Goal: Information Seeking & Learning: Learn about a topic

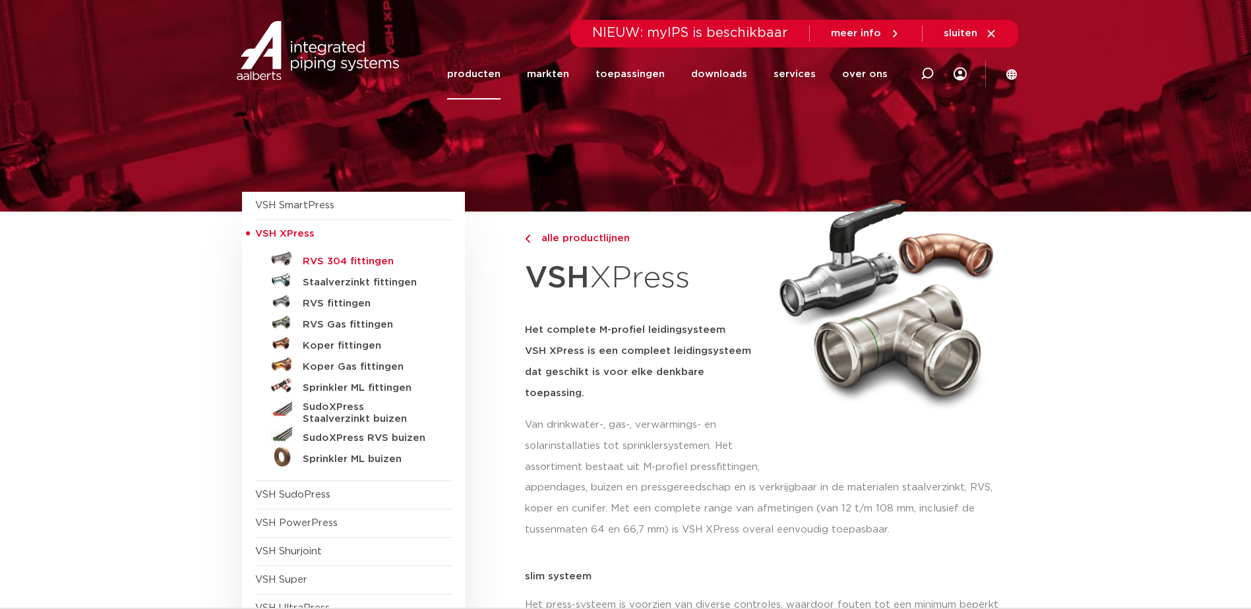
click at [338, 260] on h5 "RVS 304 fittingen" at bounding box center [368, 262] width 131 height 12
click at [340, 305] on h5 "RVS fittingen" at bounding box center [368, 304] width 131 height 12
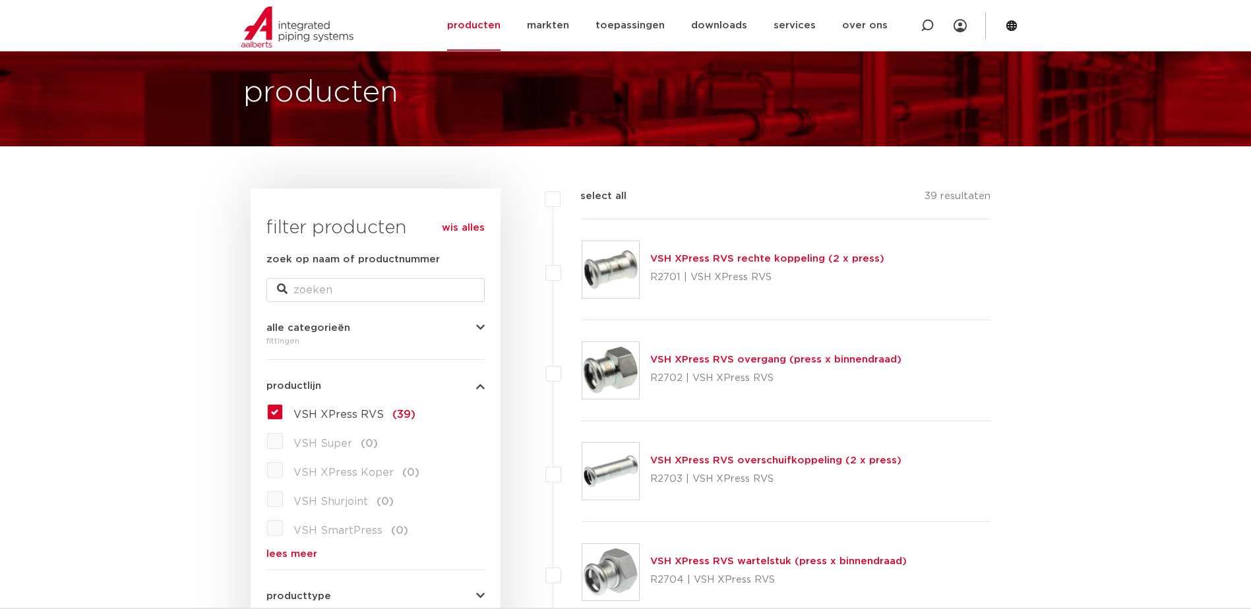
scroll to position [132, 0]
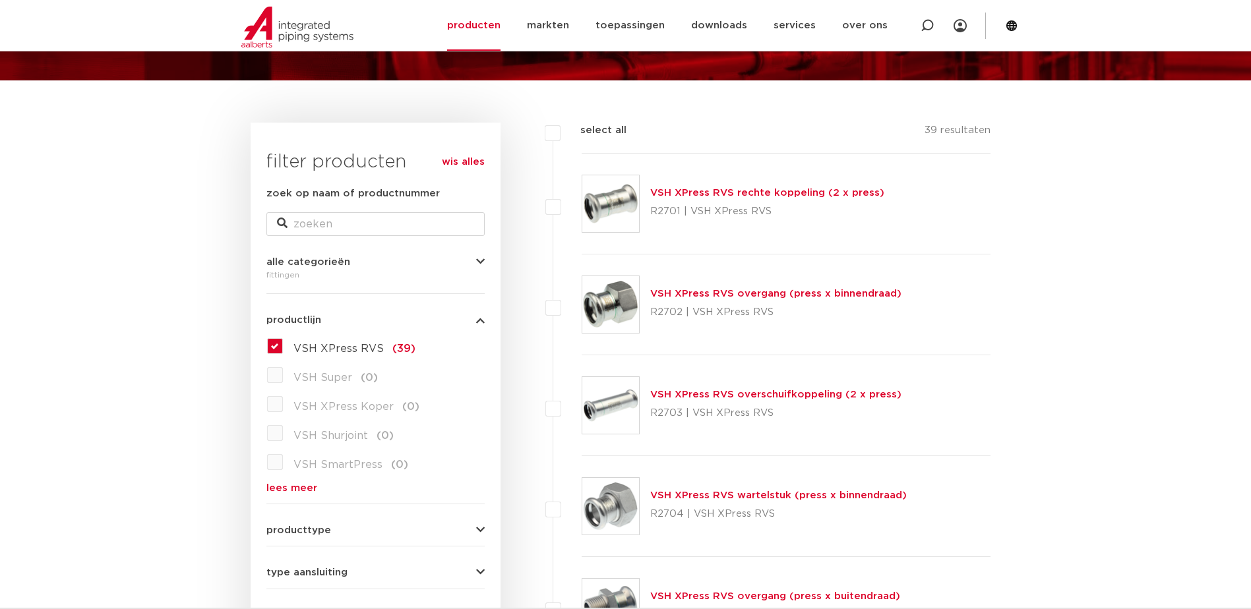
click at [731, 293] on link "VSH XPress RVS overgang (press x binnendraad)" at bounding box center [775, 294] width 251 height 10
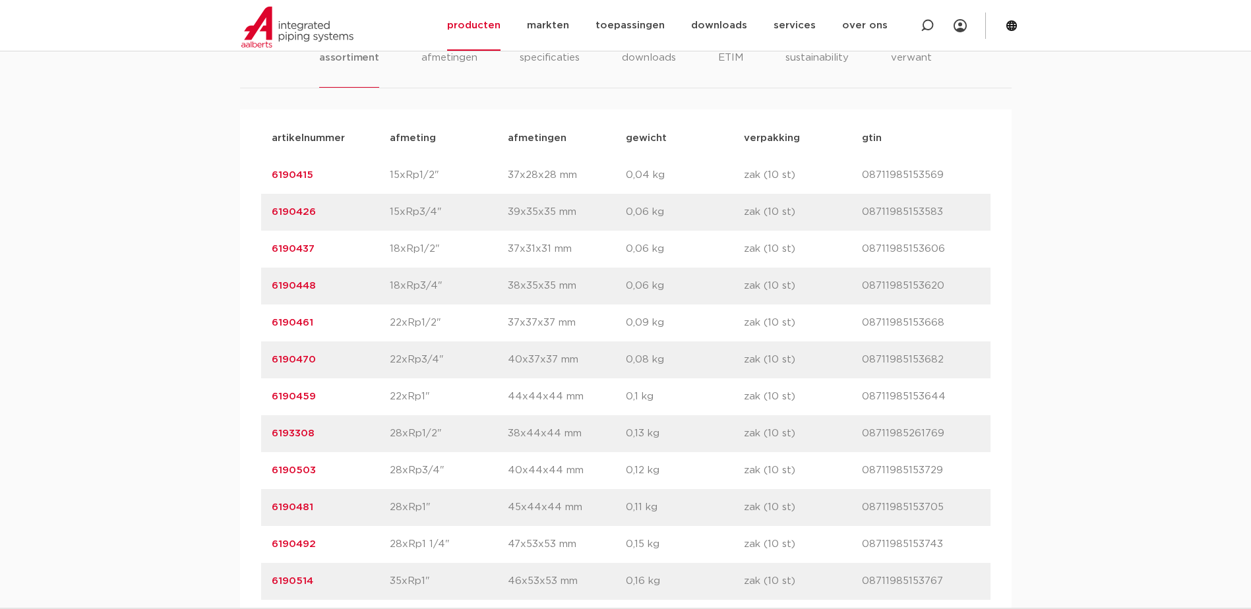
scroll to position [989, 0]
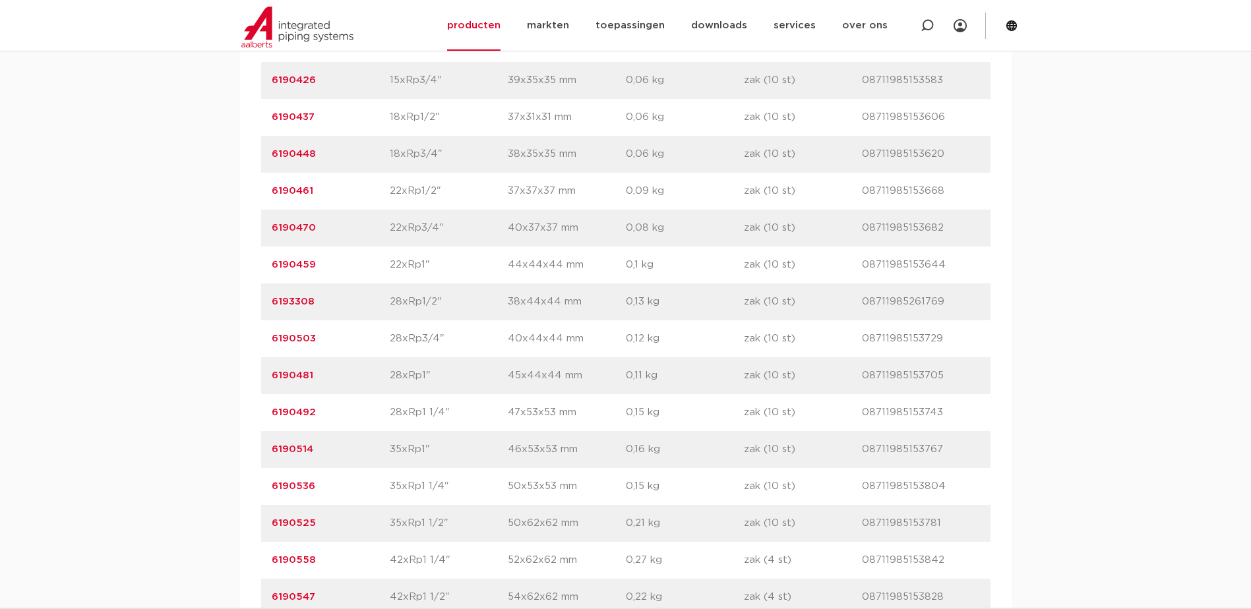
click at [410, 377] on p "28xRp1"" at bounding box center [449, 376] width 118 height 16
drag, startPoint x: 410, startPoint y: 377, endPoint x: 477, endPoint y: 407, distance: 73.5
click at [478, 411] on p "28xRp1 1/4"" at bounding box center [449, 413] width 118 height 16
click at [401, 261] on p "22xRp1"" at bounding box center [449, 265] width 118 height 16
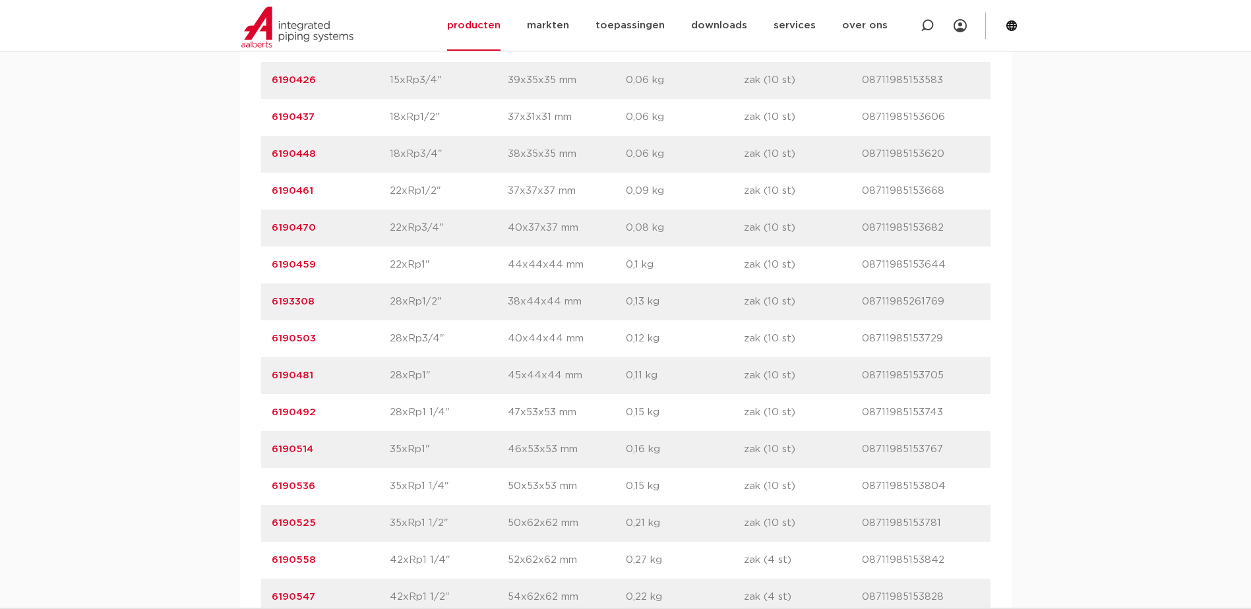
click at [401, 261] on p "22xRp1"" at bounding box center [449, 265] width 118 height 16
drag, startPoint x: 333, startPoint y: 266, endPoint x: 260, endPoint y: 267, distance: 73.2
click at [260, 267] on div "artikelnummer afmeting afmetingen gewicht verpakking gtin artikelnummer 6190415…" at bounding box center [626, 339] width 772 height 723
copy link "6190459"
click at [480, 336] on p "28xRp3/4"" at bounding box center [449, 339] width 118 height 16
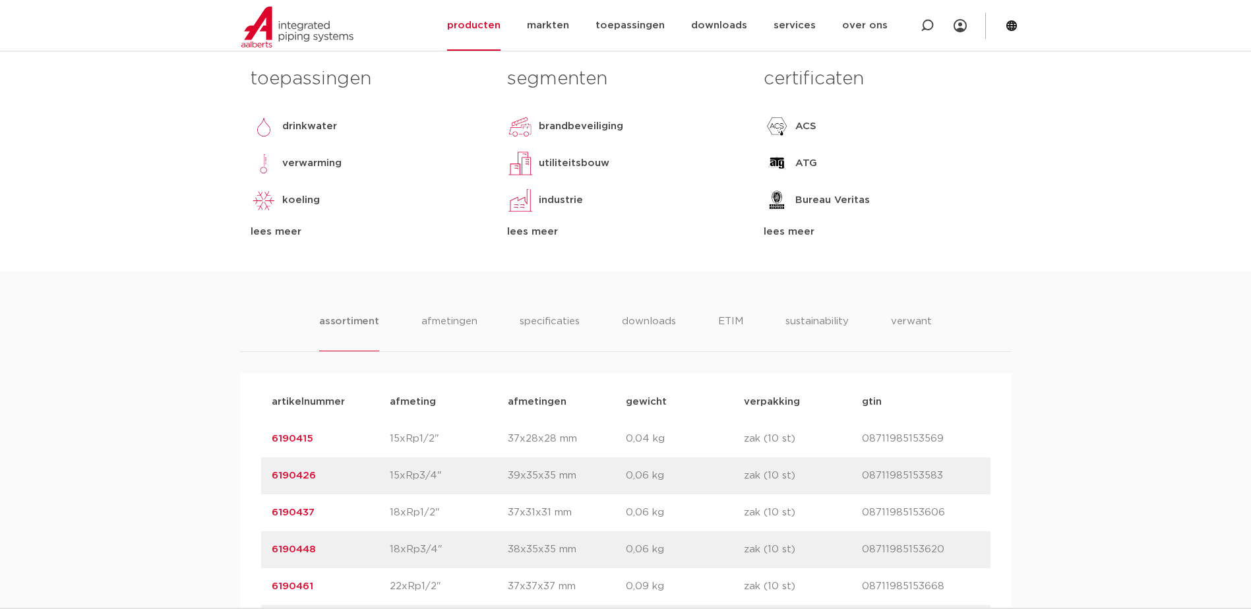
scroll to position [0, 0]
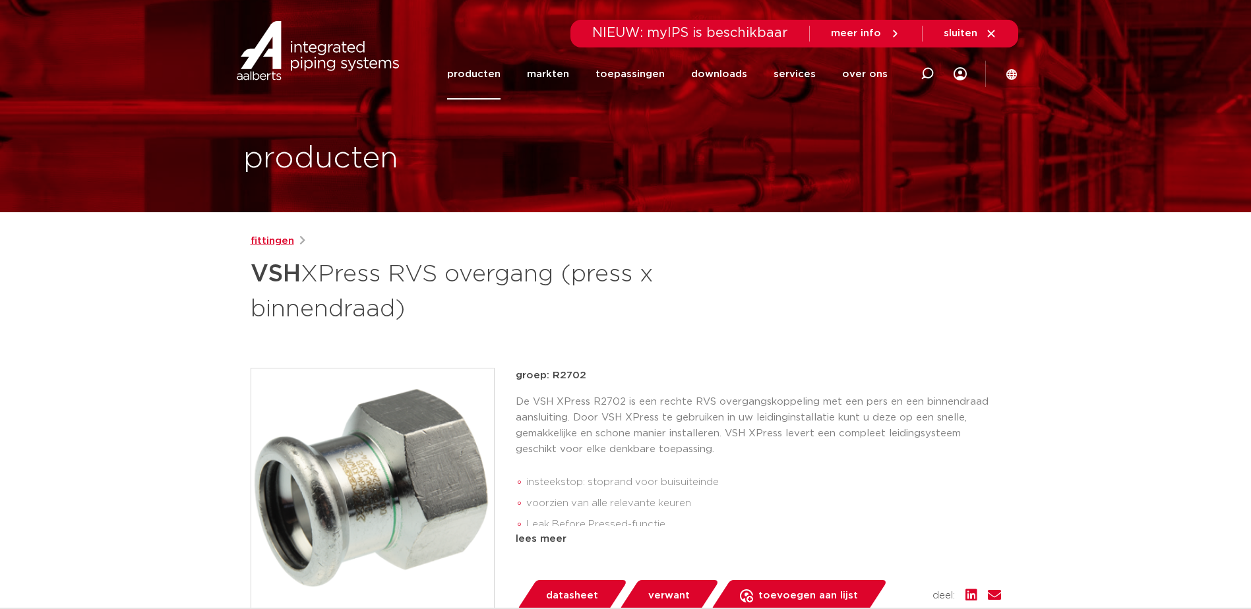
click at [272, 239] on link "fittingen" at bounding box center [273, 241] width 44 height 16
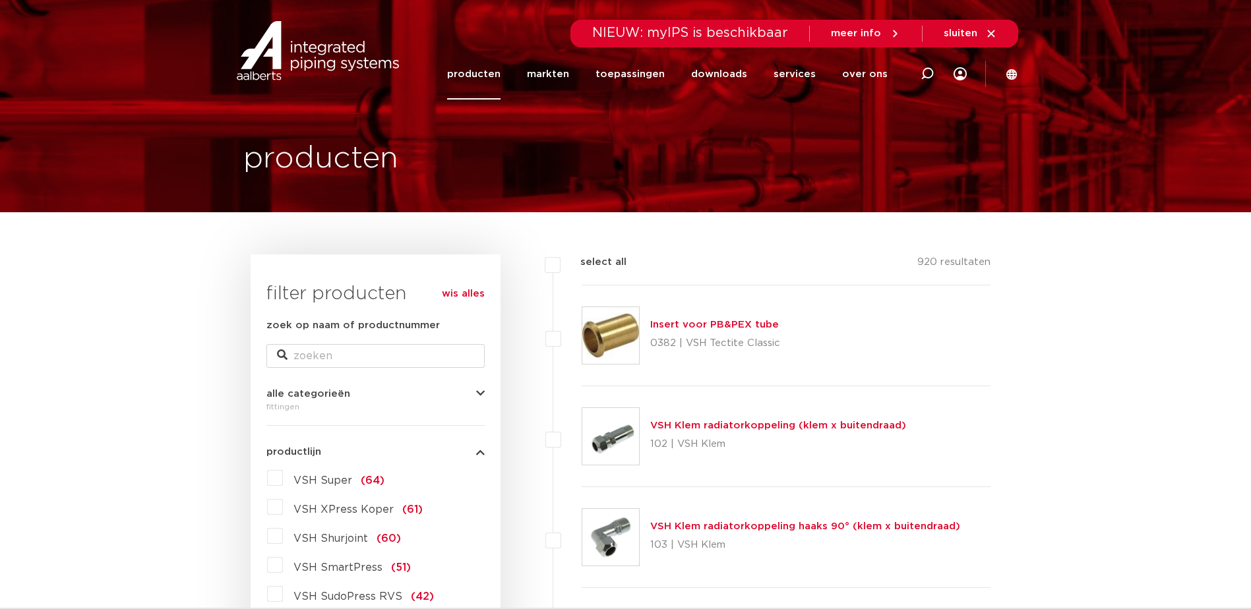
click at [489, 77] on link "producten" at bounding box center [473, 74] width 53 height 51
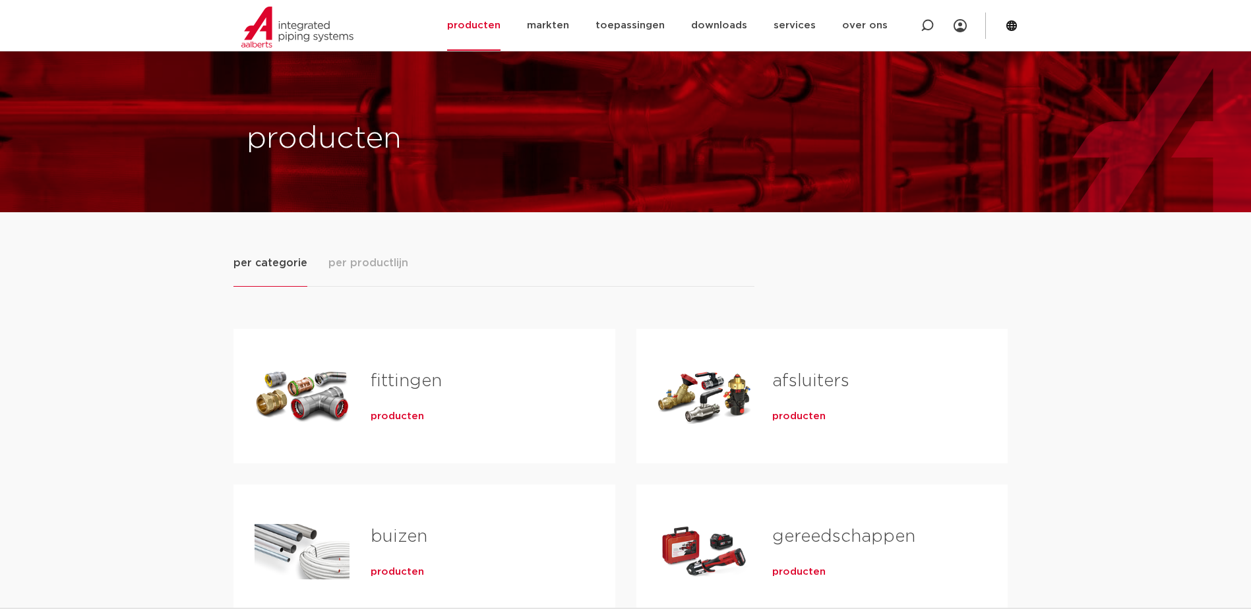
scroll to position [198, 0]
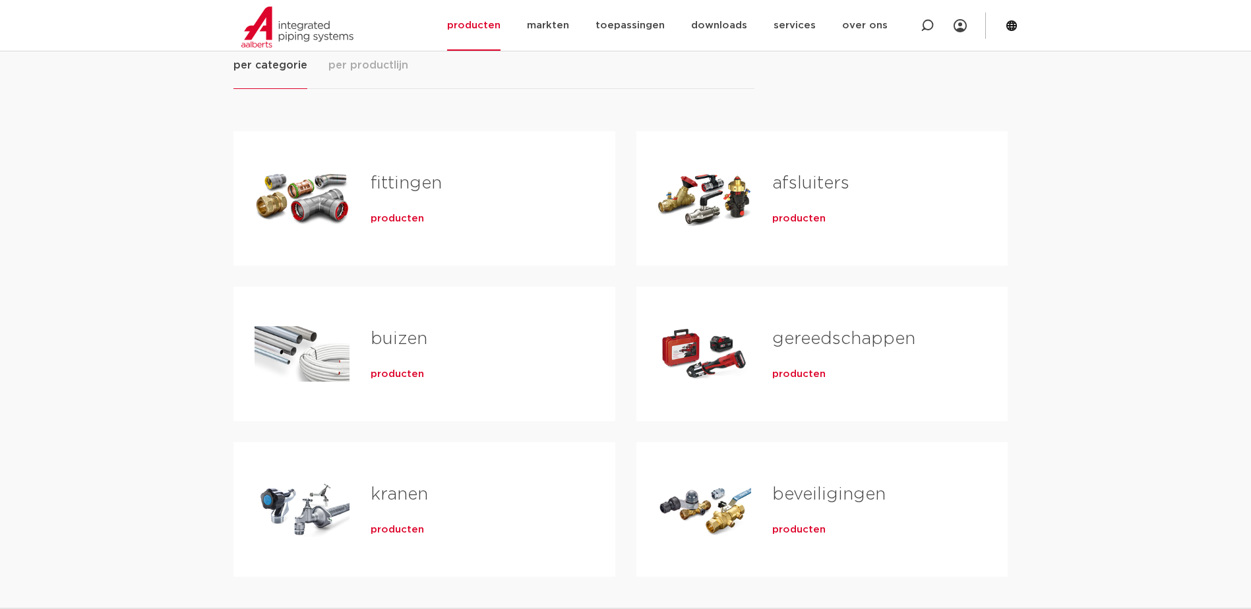
click at [407, 181] on link "fittingen" at bounding box center [406, 183] width 71 height 17
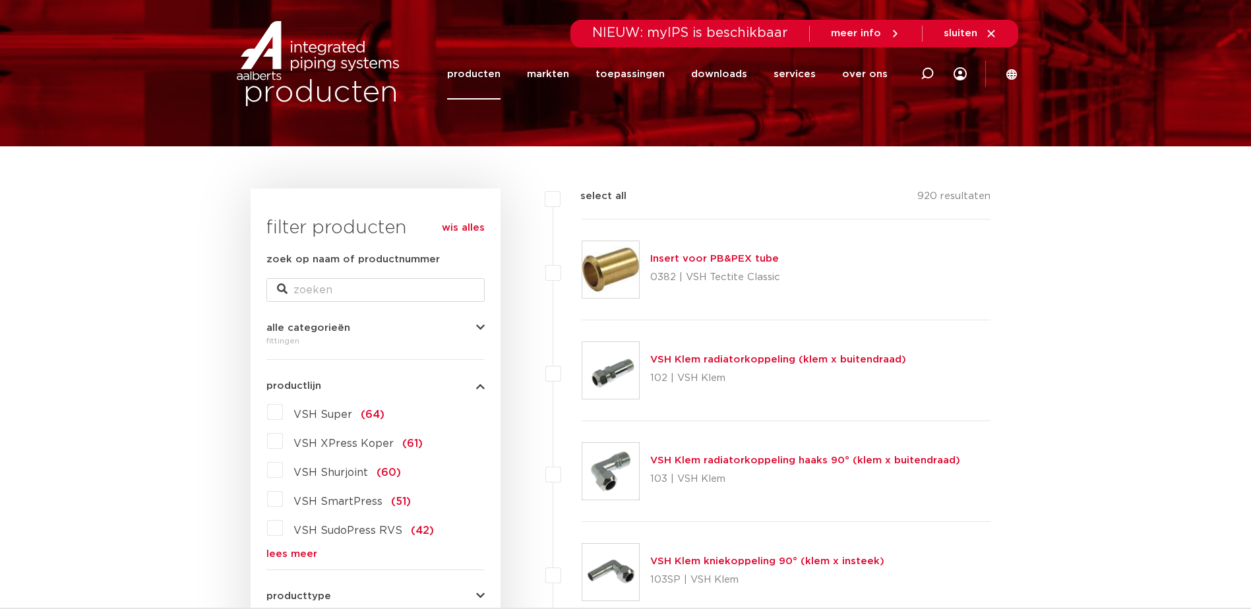
scroll to position [132, 0]
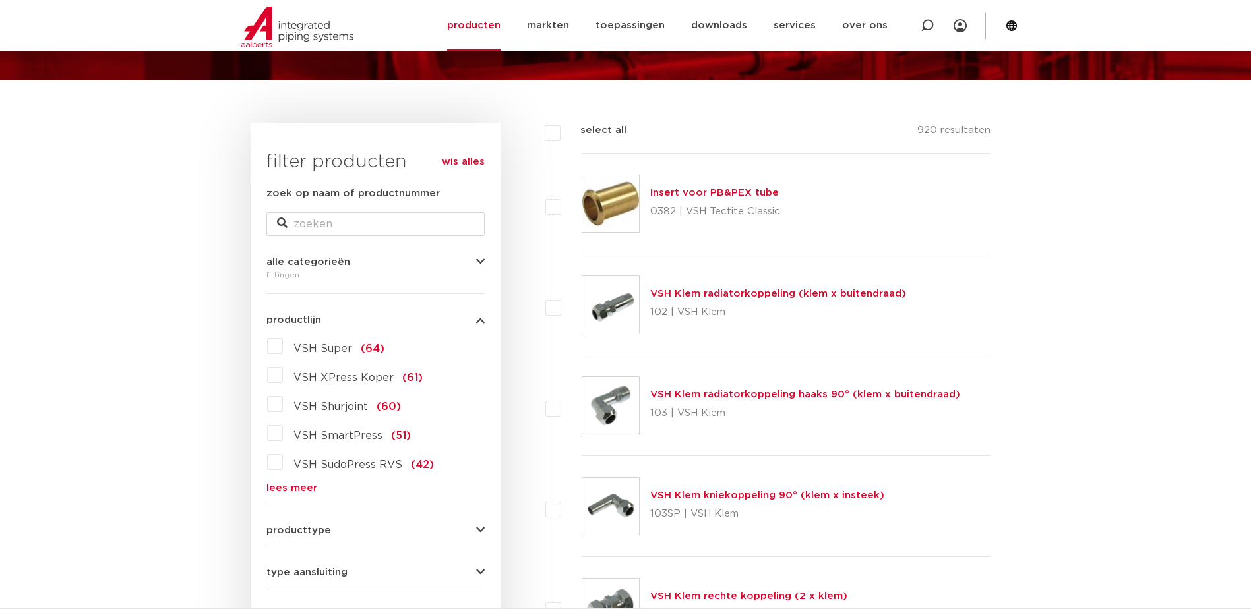
drag, startPoint x: 286, startPoint y: 489, endPoint x: 291, endPoint y: 477, distance: 13.6
click at [286, 489] on link "lees meer" at bounding box center [375, 488] width 218 height 10
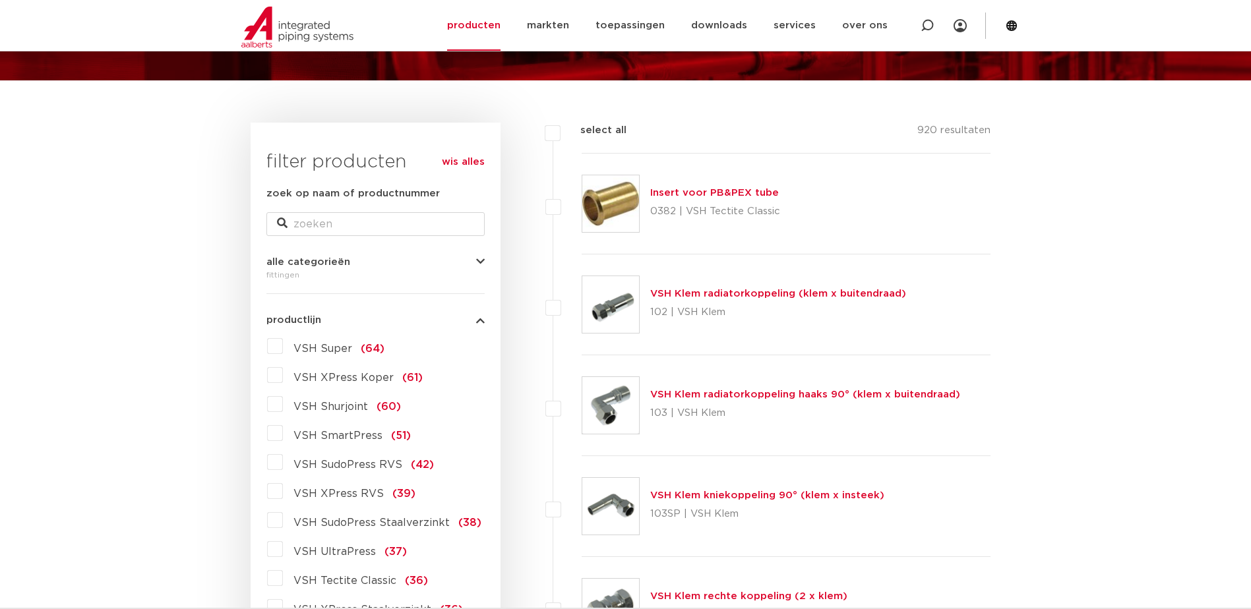
scroll to position [264, 0]
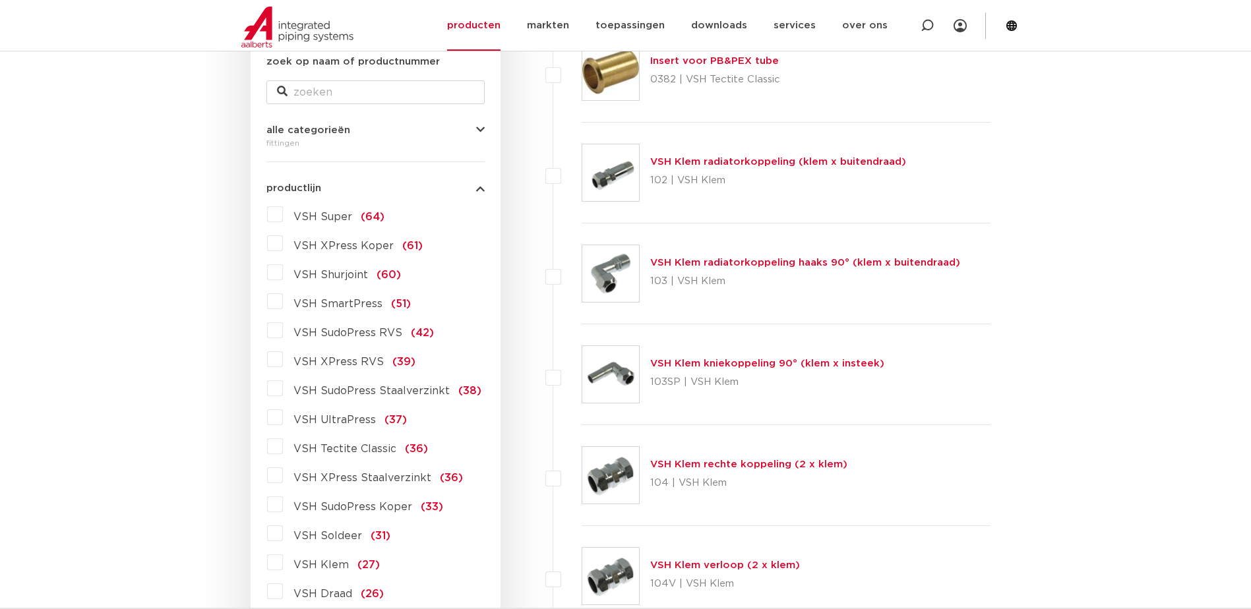
click at [283, 357] on label "VSH XPress RVS (39)" at bounding box center [349, 359] width 133 height 21
click at [0, 0] on input "VSH XPress RVS (39)" at bounding box center [0, 0] width 0 height 0
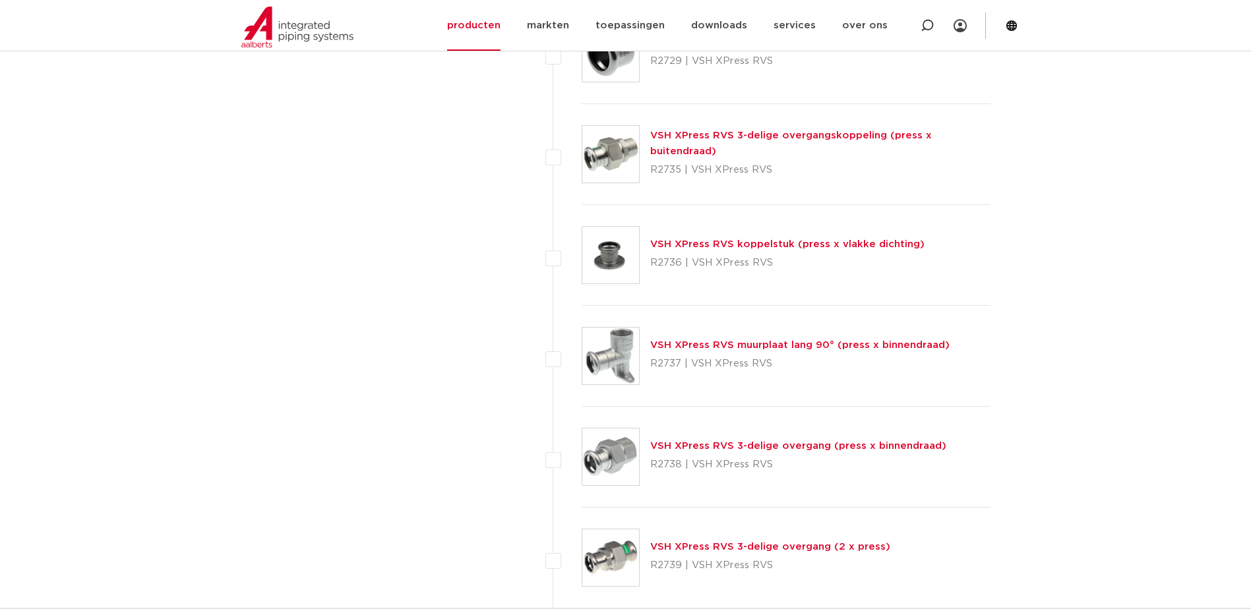
scroll to position [2770, 0]
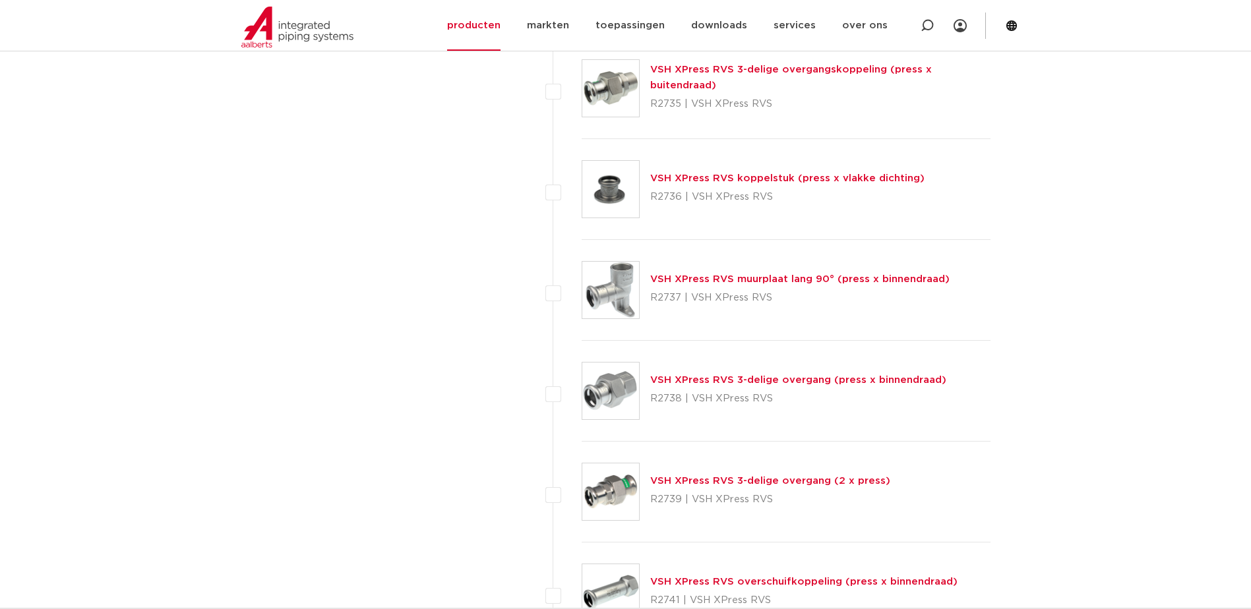
click at [797, 479] on link "VSH XPress RVS 3-delige overgang (2 x press)" at bounding box center [770, 481] width 240 height 10
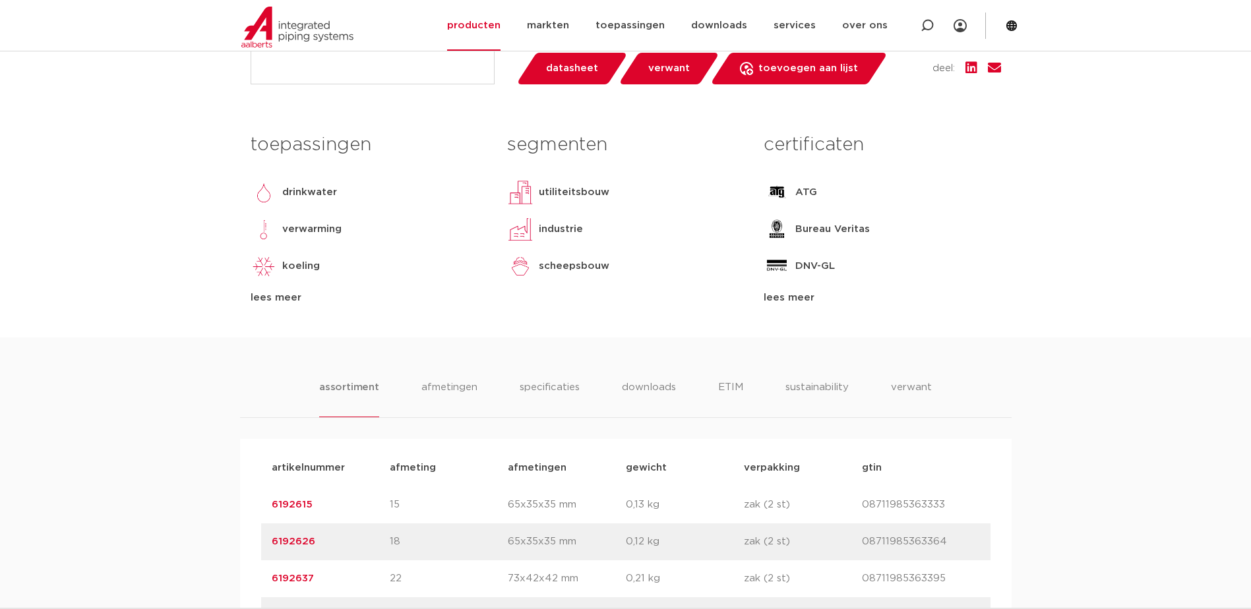
scroll to position [659, 0]
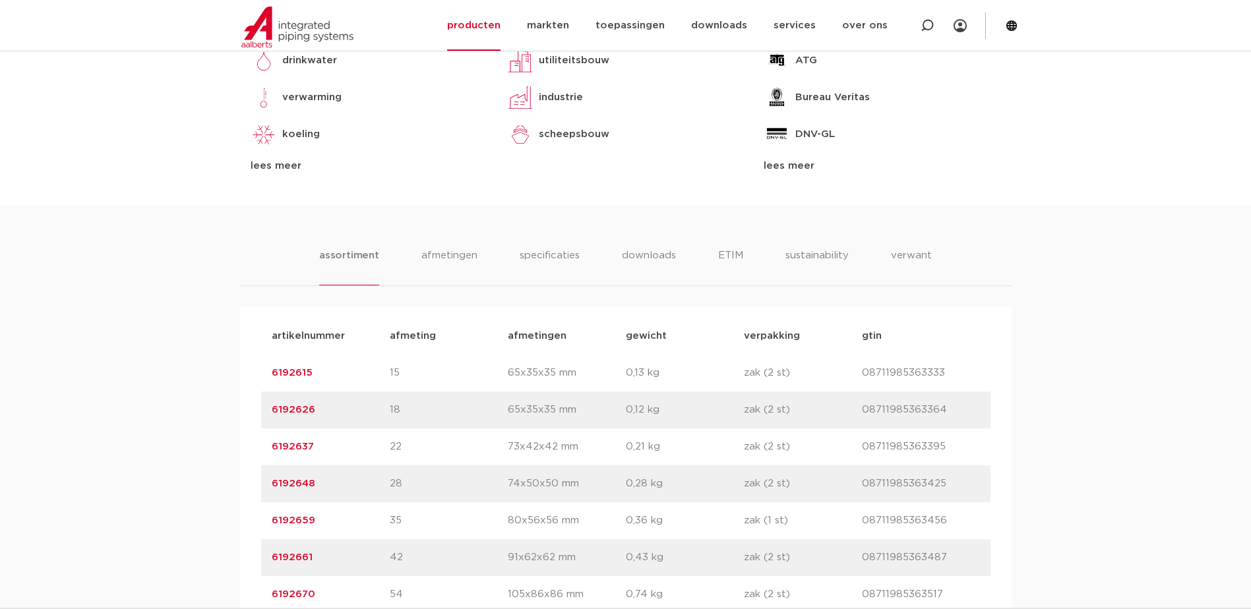
click at [293, 446] on link "6192637" at bounding box center [293, 447] width 42 height 10
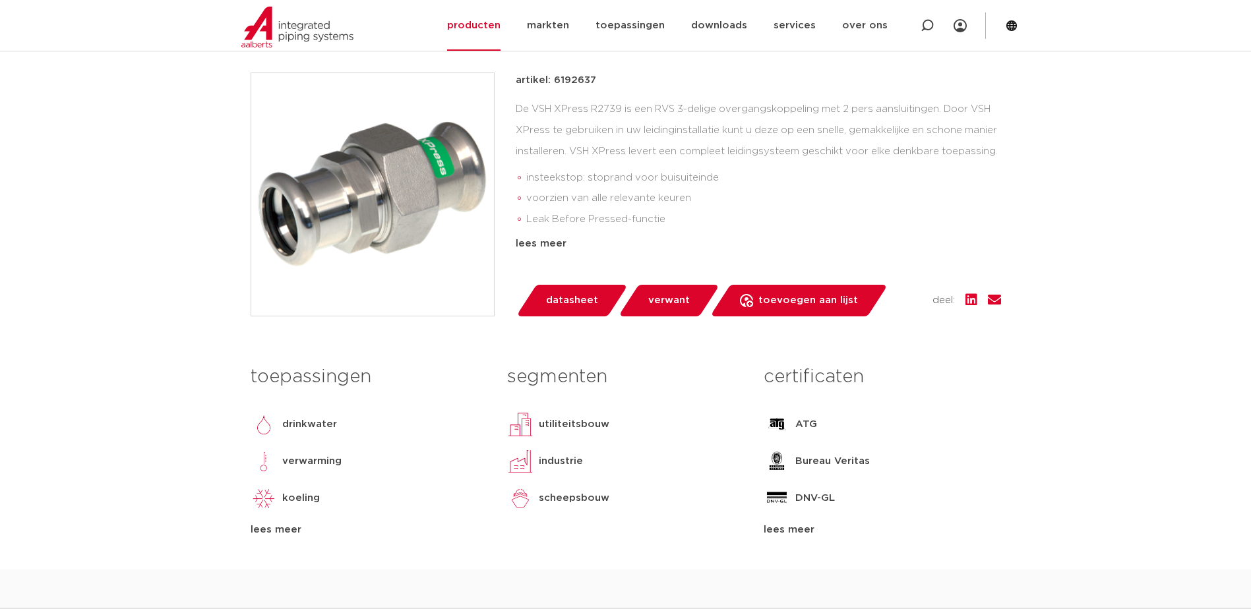
scroll to position [132, 0]
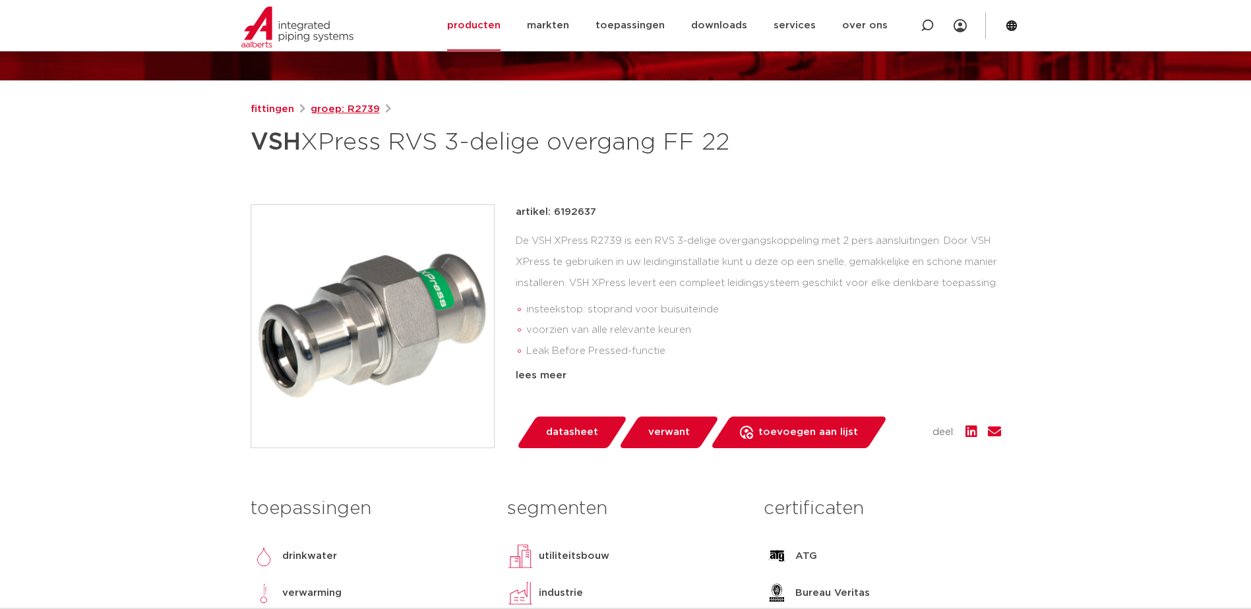
drag, startPoint x: 379, startPoint y: 109, endPoint x: 346, endPoint y: 113, distance: 33.8
click at [346, 113] on div "fittingen groep: R2739" at bounding box center [626, 110] width 750 height 16
copy div "R2739"
click at [584, 212] on p "artikel: 6192637" at bounding box center [556, 212] width 80 height 16
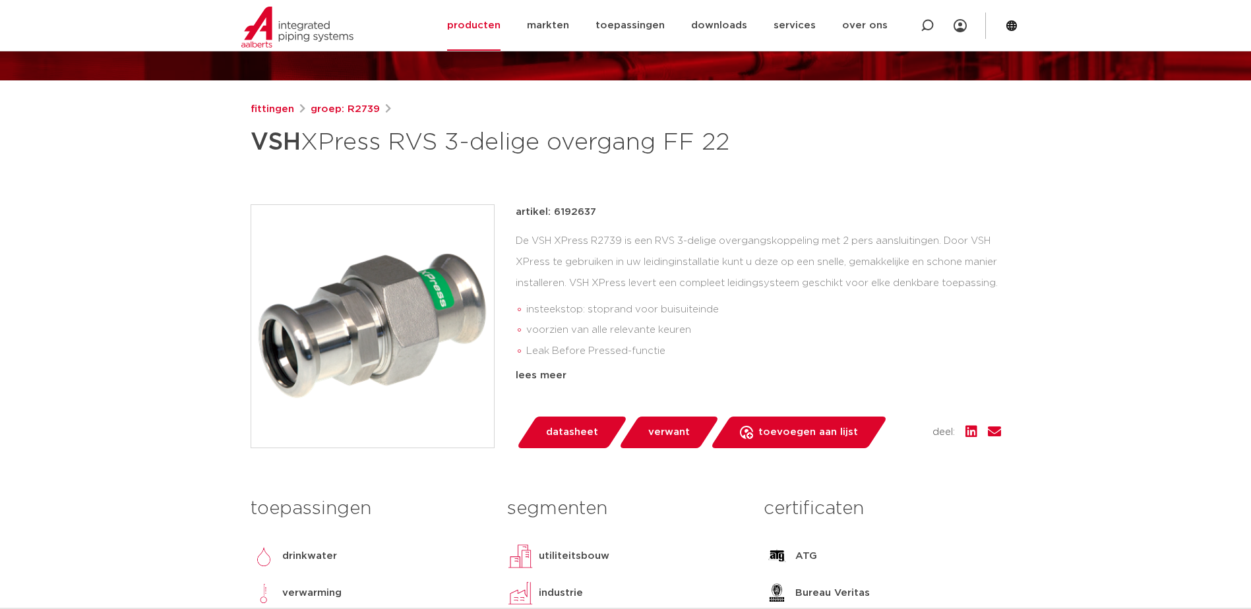
click at [584, 212] on p "artikel: 6192637" at bounding box center [556, 212] width 80 height 16
copy p "6192637"
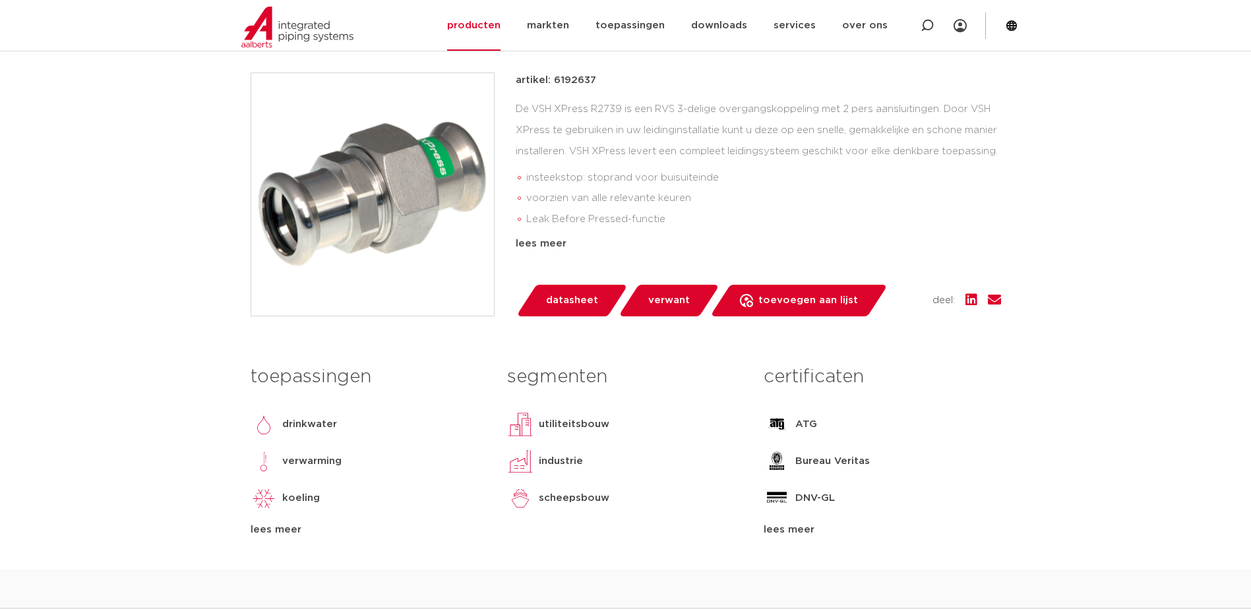
click at [605, 108] on div "De VSH XPress R2739 is een RVS 3-delige overgangskoppeling met 2 pers aansluiti…" at bounding box center [758, 165] width 485 height 132
copy div "R2739"
drag, startPoint x: 738, startPoint y: 18, endPoint x: 714, endPoint y: 46, distance: 36.9
click at [696, 118] on div "De VSH XPress R2739 is een RVS 3-delige overgangskoppeling met 2 pers aansluiti…" at bounding box center [758, 165] width 485 height 132
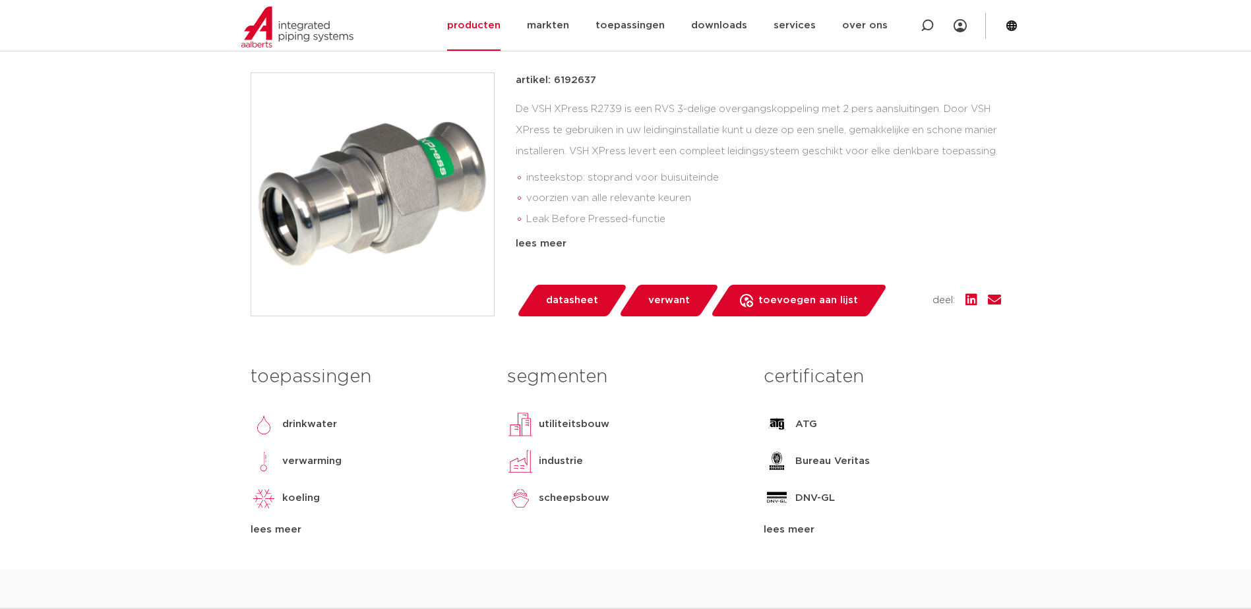
scroll to position [132, 0]
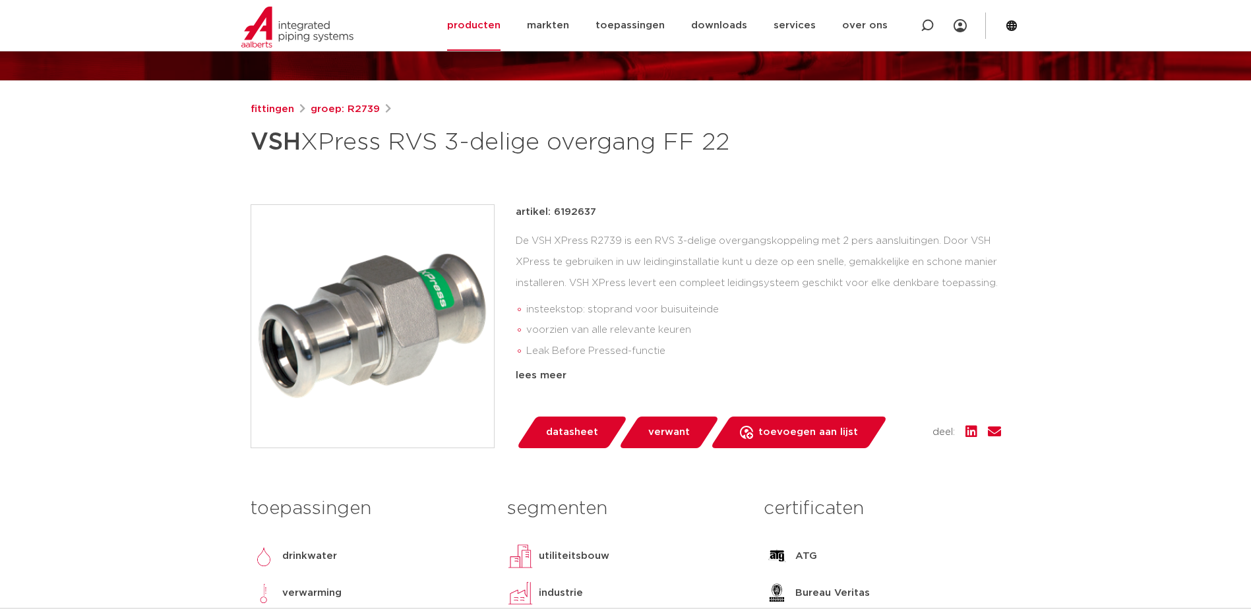
click at [600, 239] on div "De VSH XPress R2739 is een RVS 3-delige overgangskoppeling met 2 pers aansluiti…" at bounding box center [758, 297] width 485 height 132
copy div "R2739"
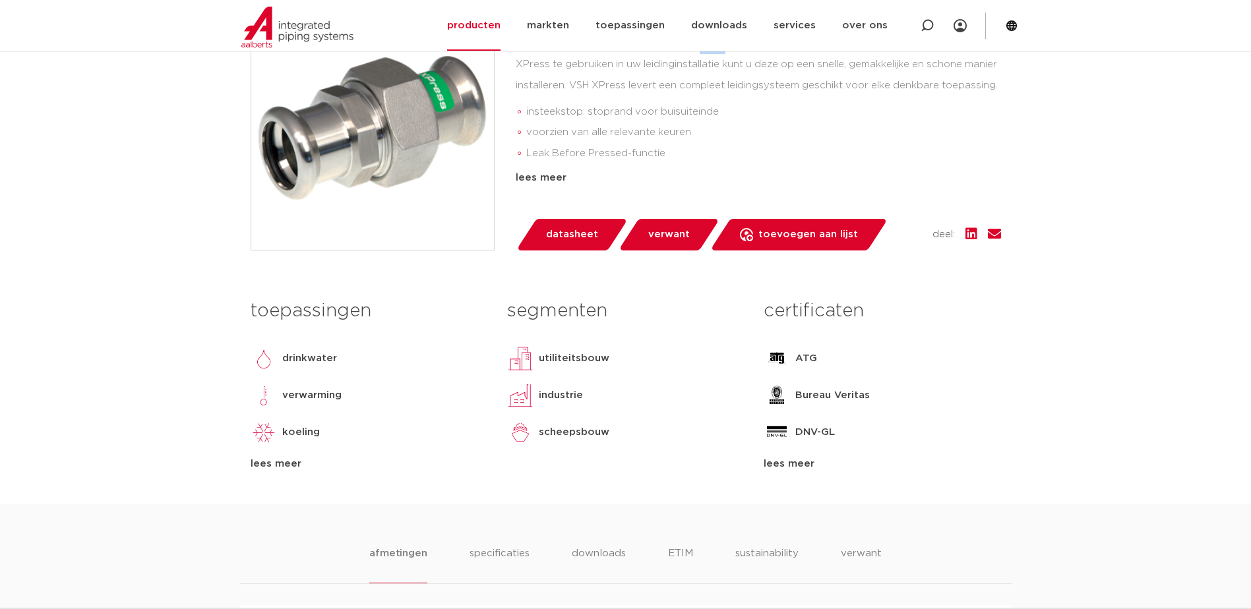
click at [678, 233] on span "verwant" at bounding box center [669, 234] width 42 height 21
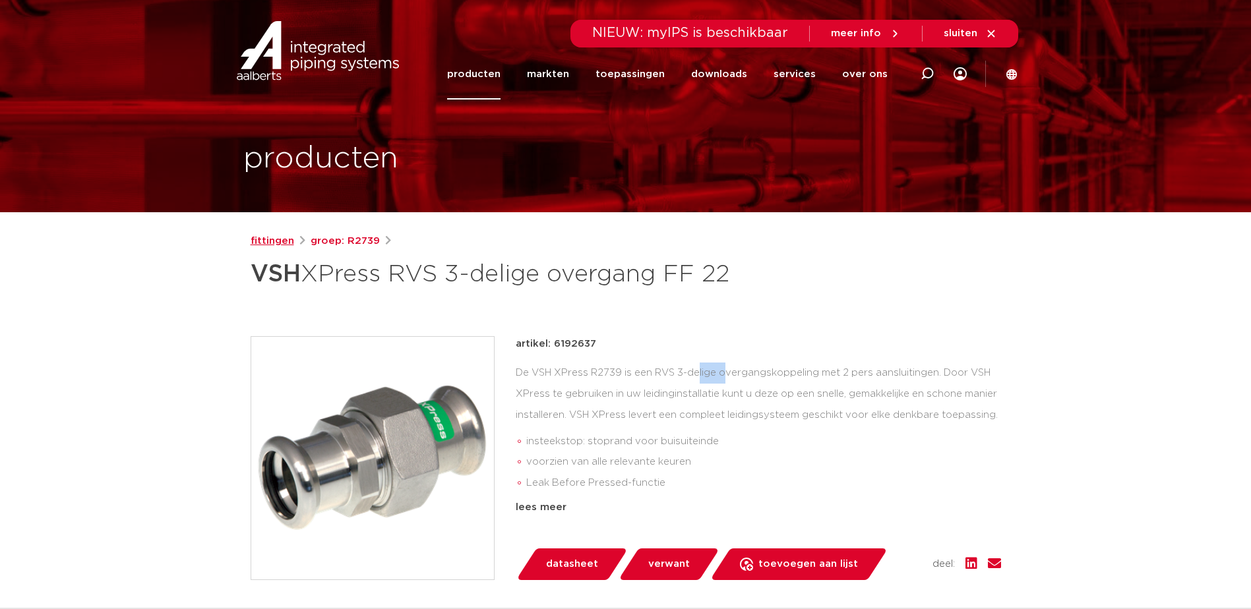
click at [257, 239] on link "fittingen" at bounding box center [273, 241] width 44 height 16
click at [728, 76] on link "downloads" at bounding box center [719, 74] width 56 height 51
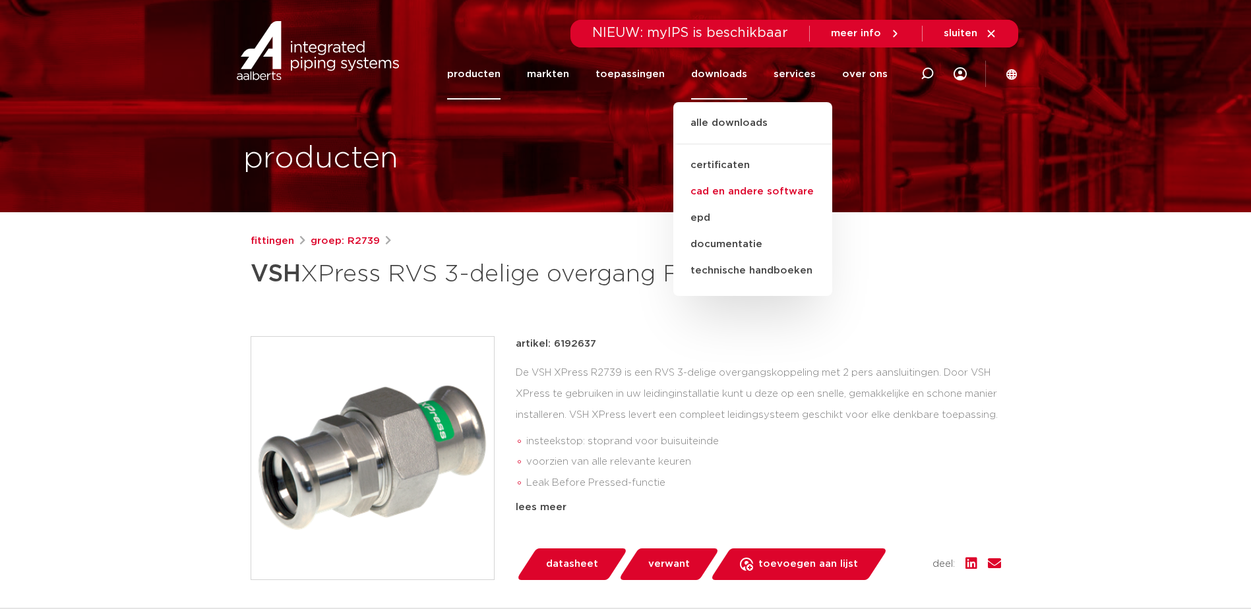
click at [721, 195] on link "cad en andere software" at bounding box center [752, 192] width 159 height 26
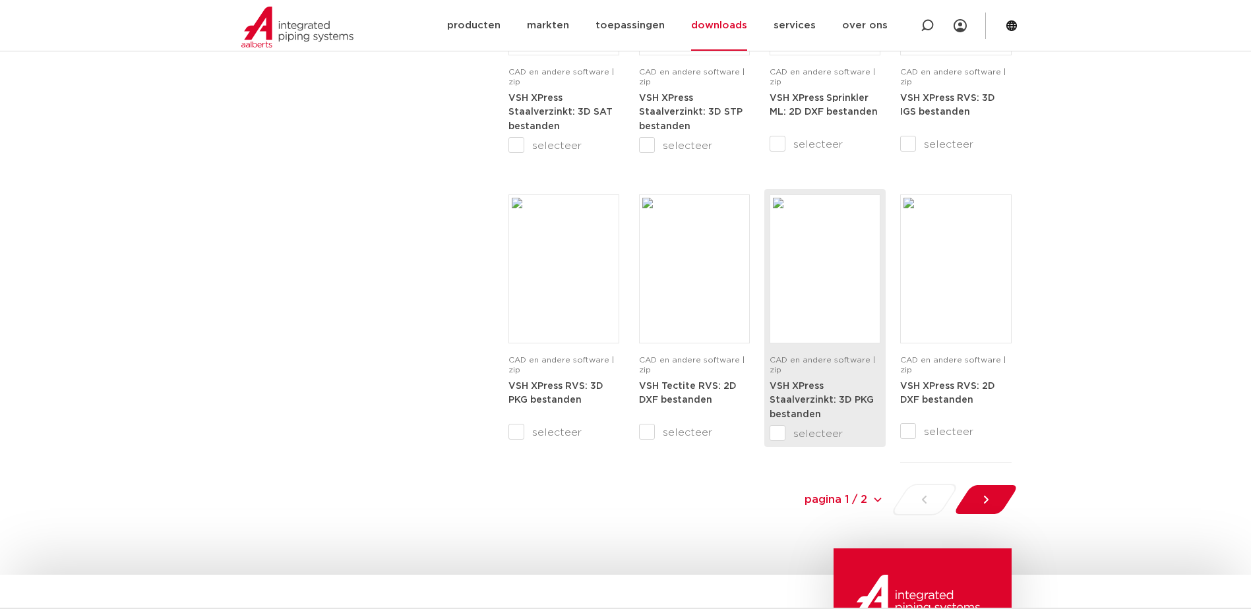
scroll to position [1187, 0]
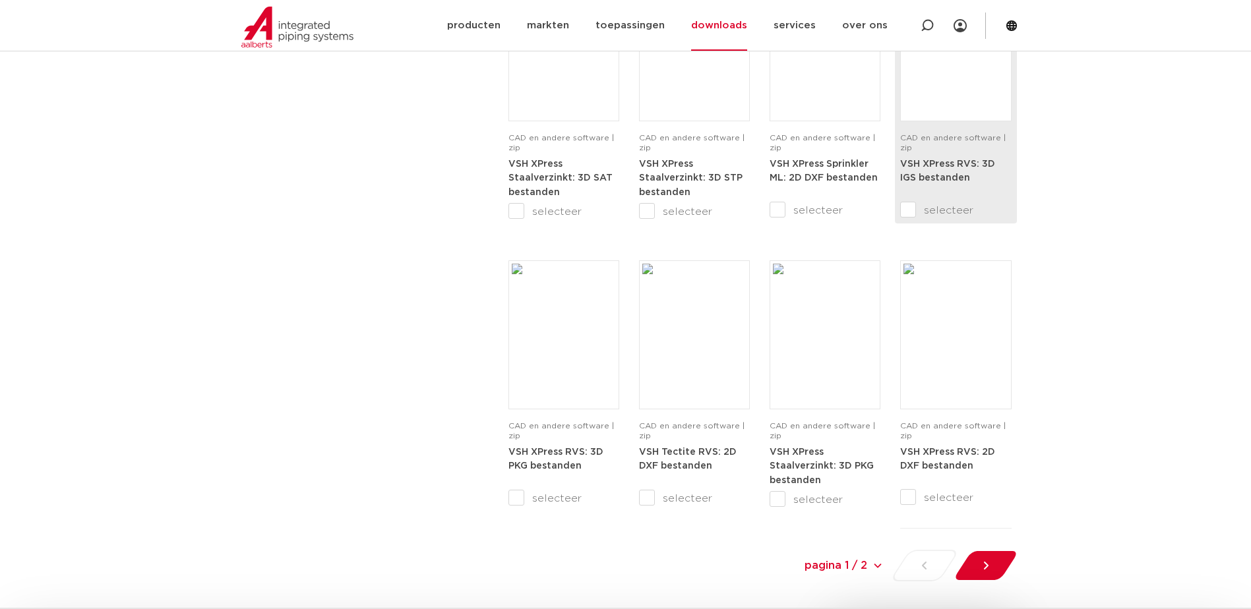
click at [959, 93] on img at bounding box center [955, 47] width 104 height 142
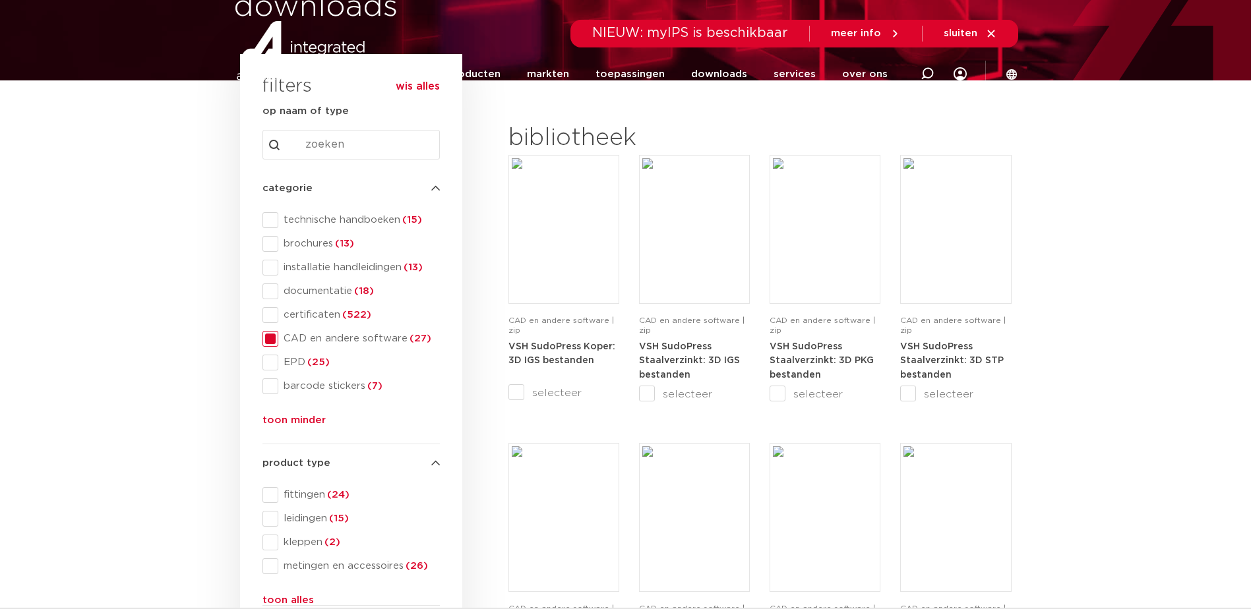
scroll to position [0, 0]
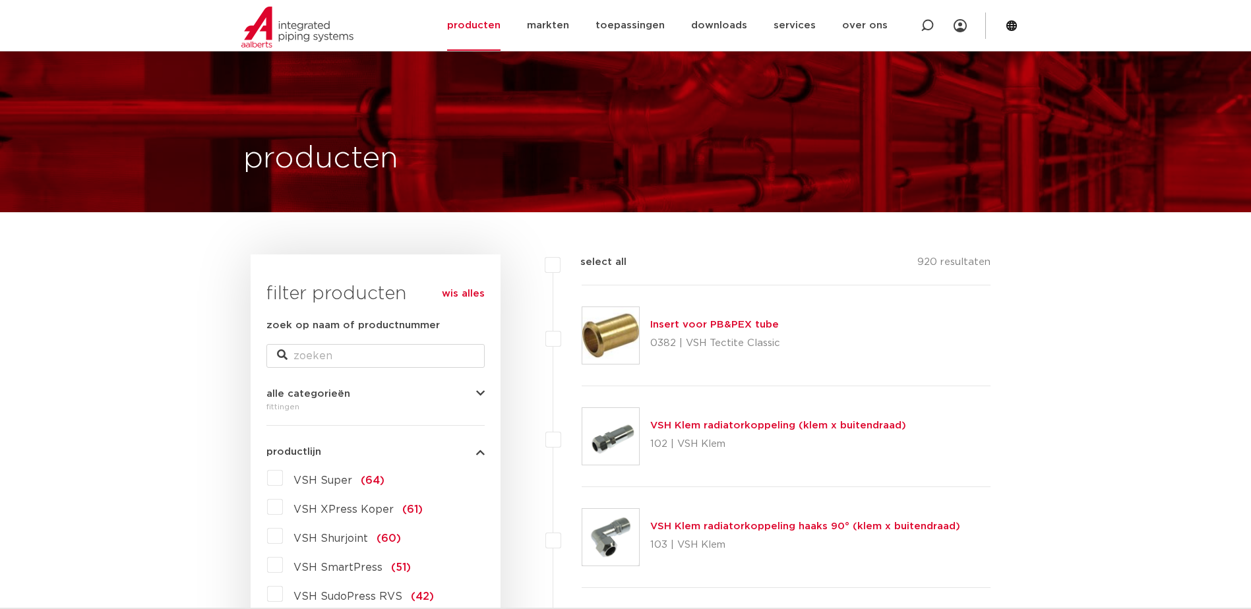
scroll to position [198, 0]
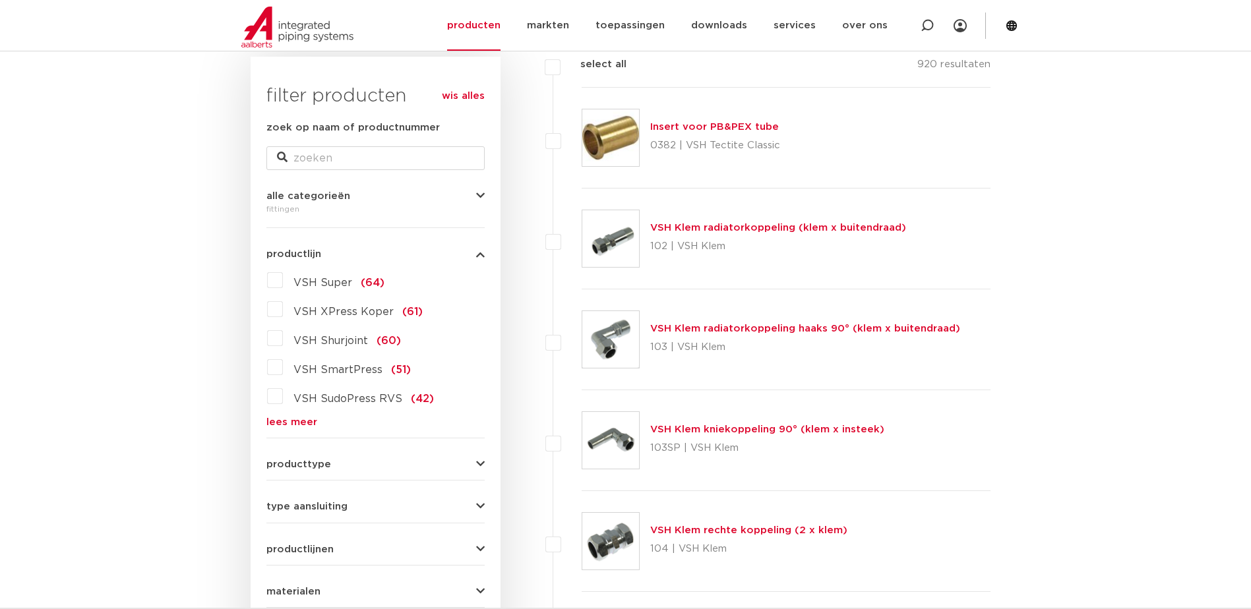
click at [299, 415] on div "VSH Super (64) VSH XPress Koper (61) VSH Shurjoint (60) VSH SmartPress (51) VSH…" at bounding box center [375, 349] width 218 height 158
click at [301, 424] on link "lees meer" at bounding box center [375, 422] width 218 height 10
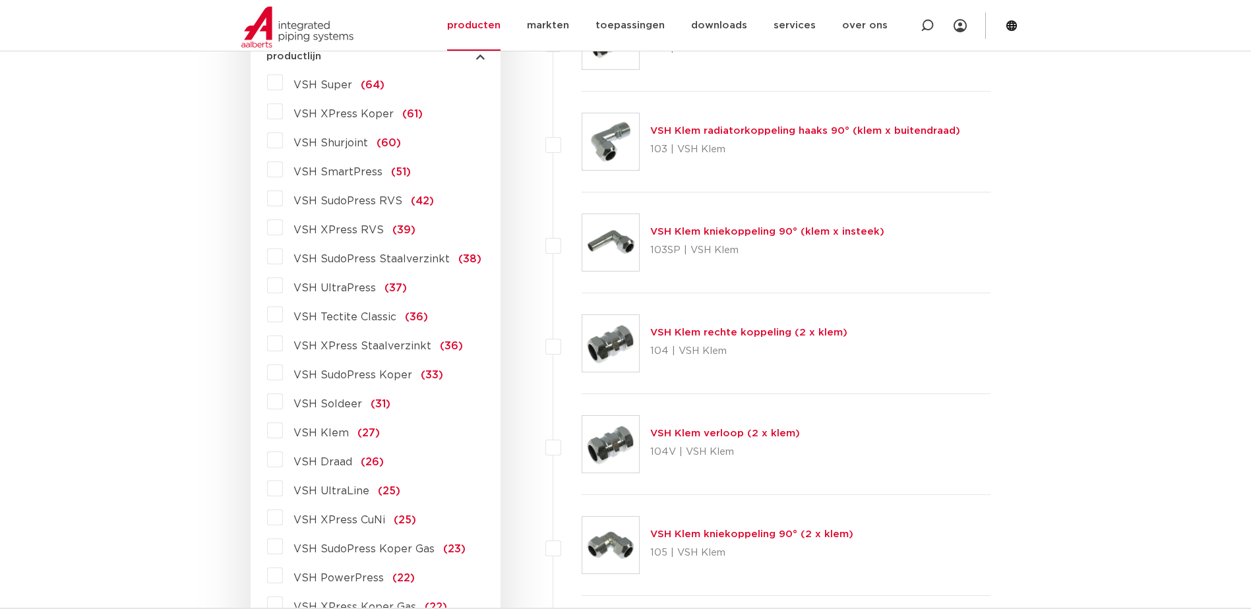
scroll to position [659, 0]
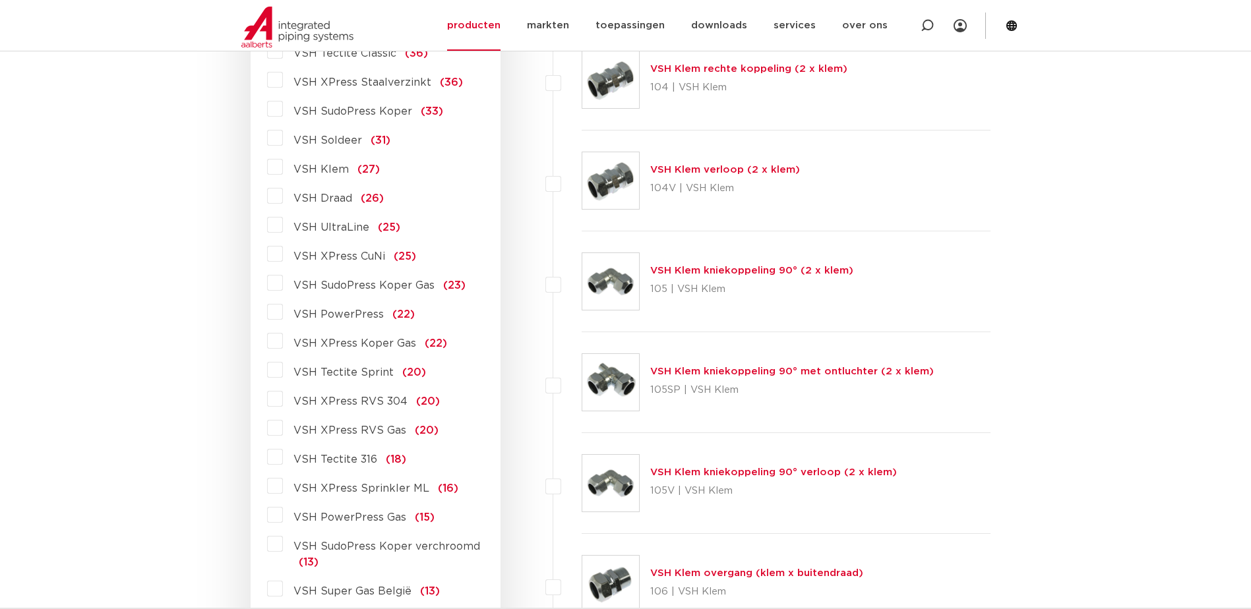
click at [283, 399] on label "VSH XPress RVS 304 (20)" at bounding box center [361, 398] width 157 height 21
click at [0, 0] on input "VSH XPress RVS 304 (20)" at bounding box center [0, 0] width 0 height 0
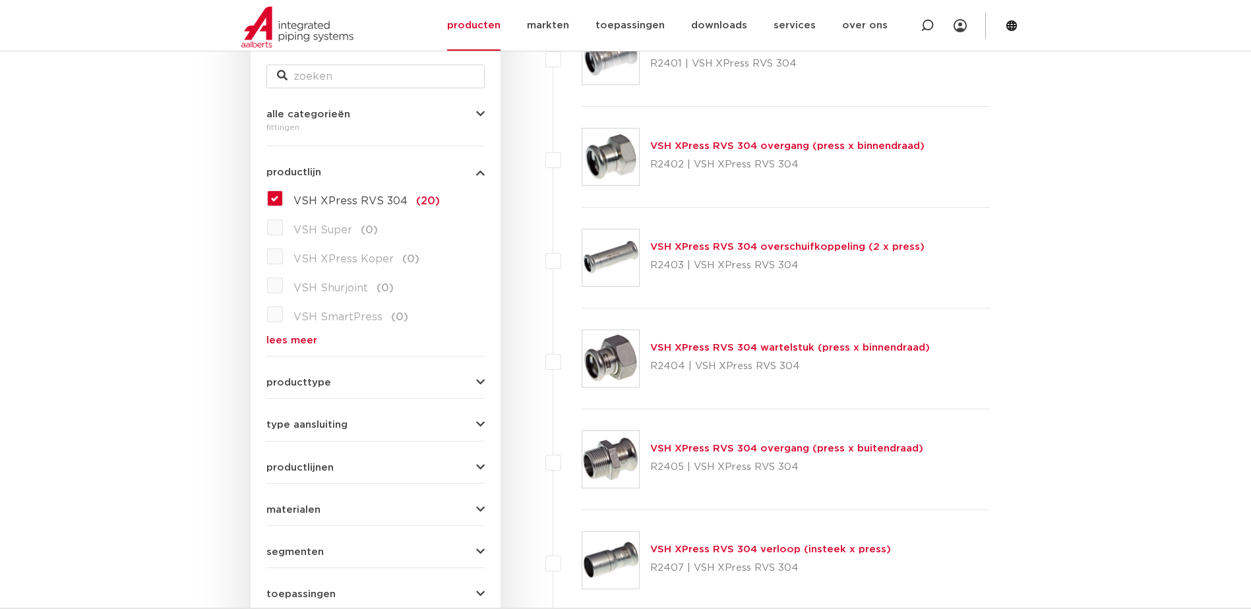
scroll to position [346, 0]
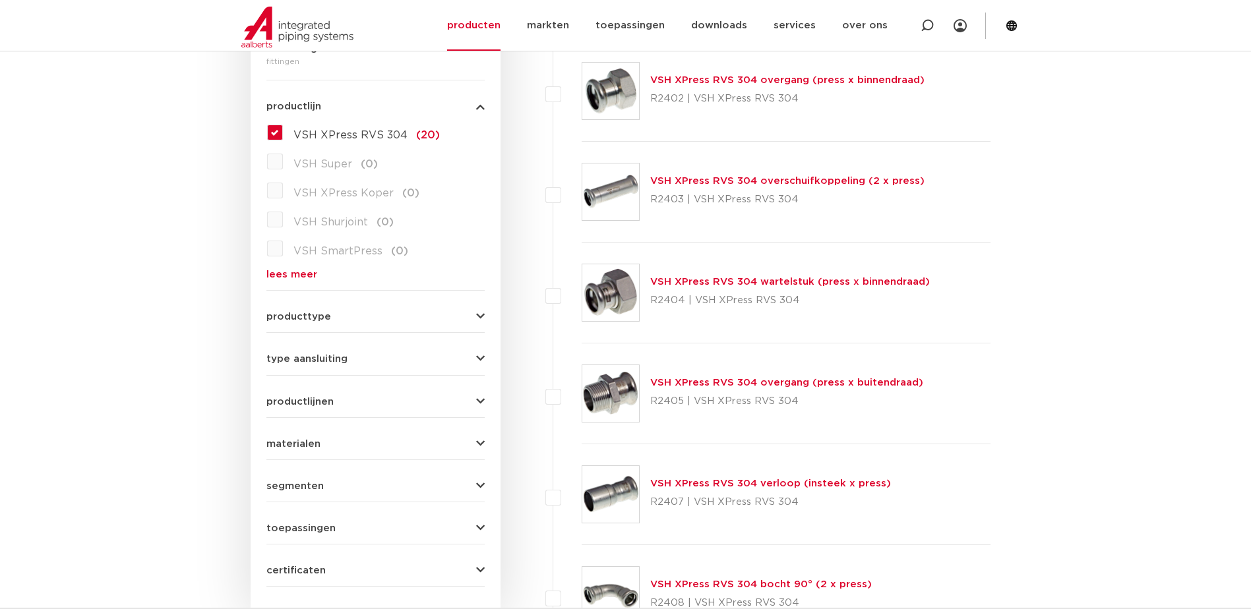
click at [811, 279] on link "VSH XPress RVS 304 wartelstuk (press x binnendraad)" at bounding box center [790, 282] width 280 height 10
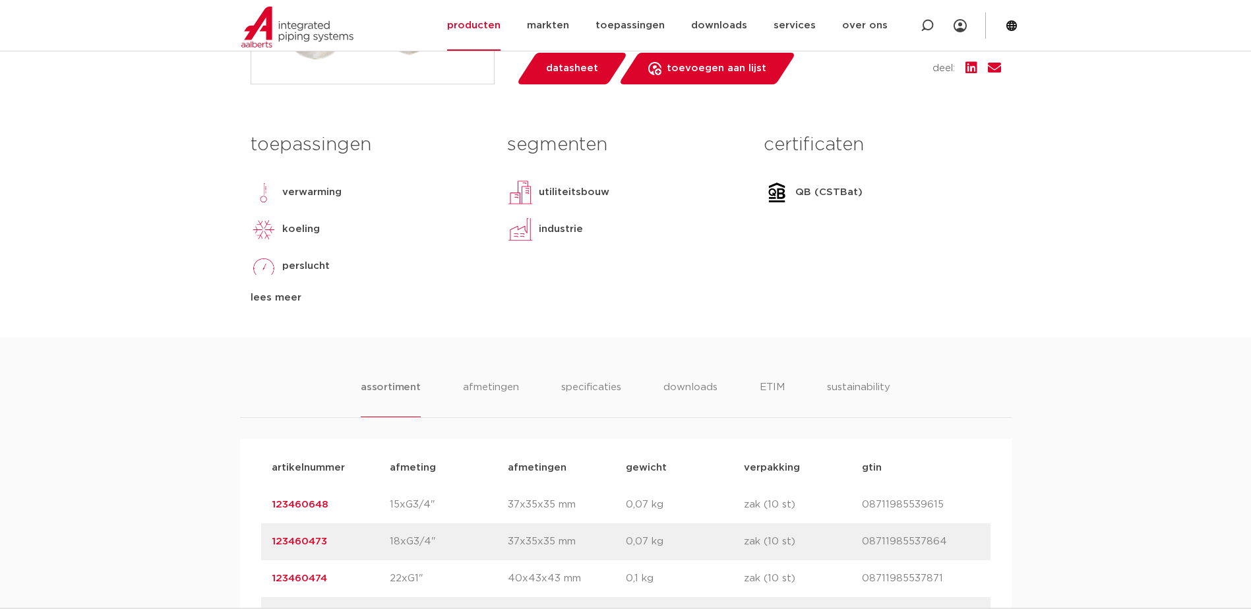
scroll to position [791, 0]
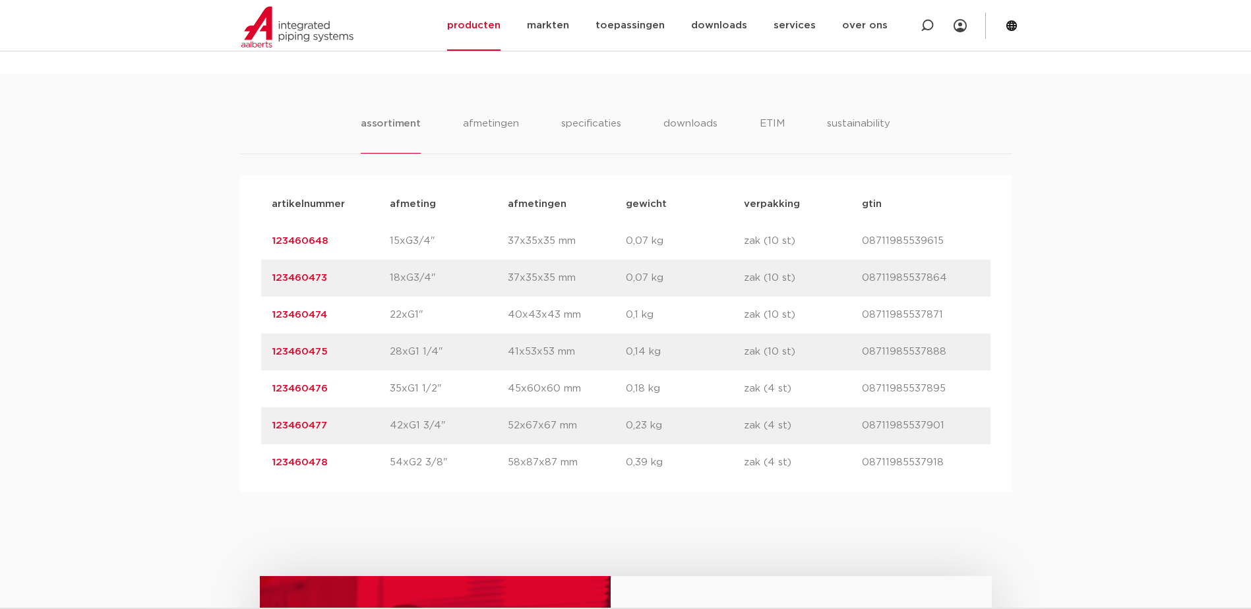
click at [309, 312] on link "123460474" at bounding box center [299, 315] width 55 height 10
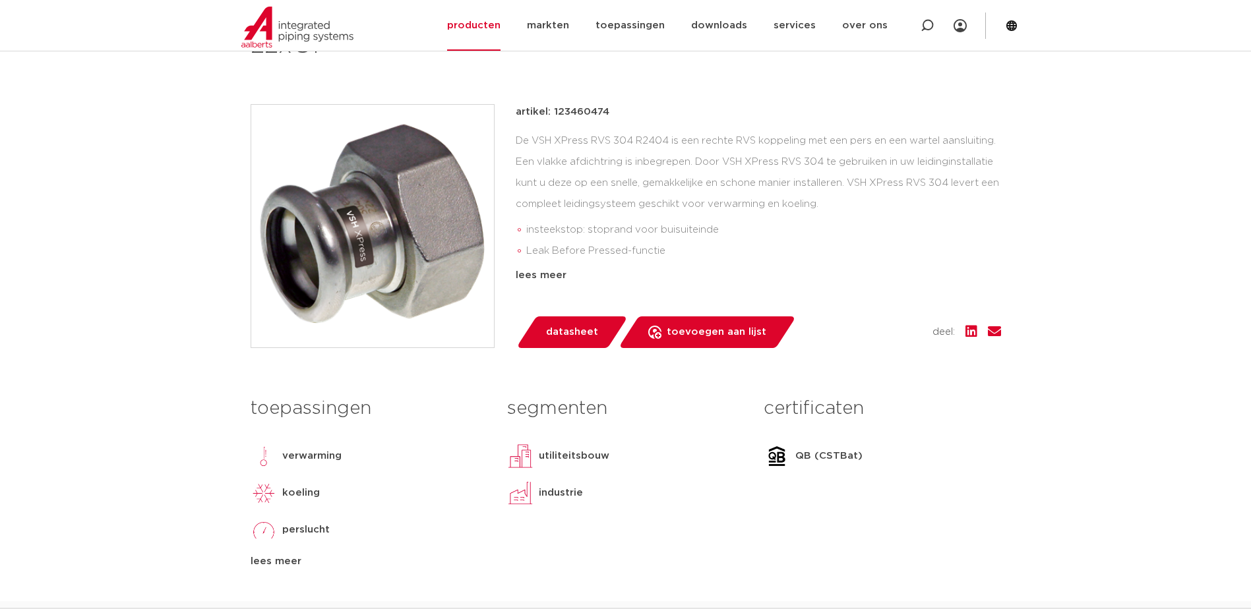
scroll to position [66, 0]
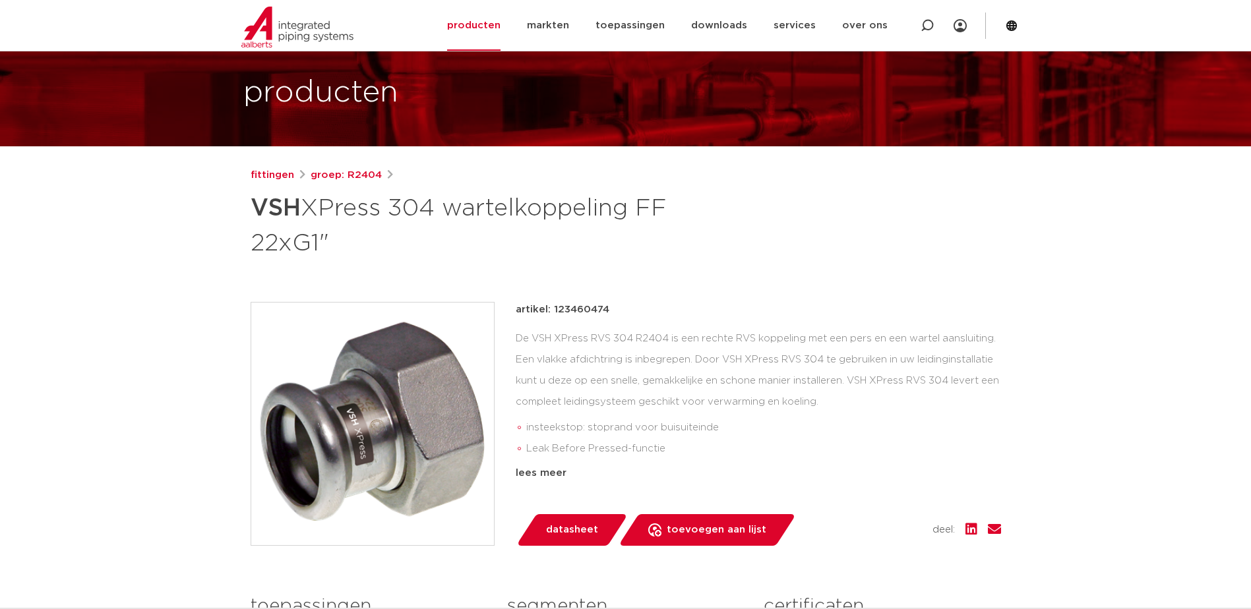
click at [657, 334] on div "De VSH XPress RVS 304 R2404 is een rechte RVS koppeling met een pers en een war…" at bounding box center [758, 394] width 485 height 132
copy div "R2404"
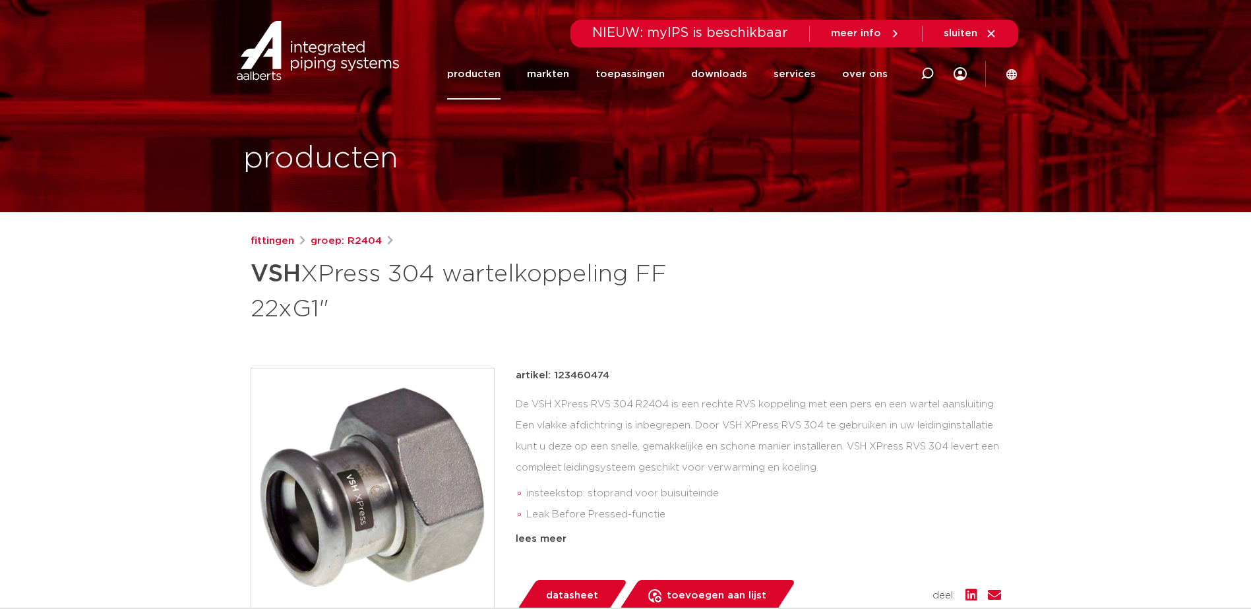
click at [487, 76] on link "producten" at bounding box center [473, 74] width 53 height 51
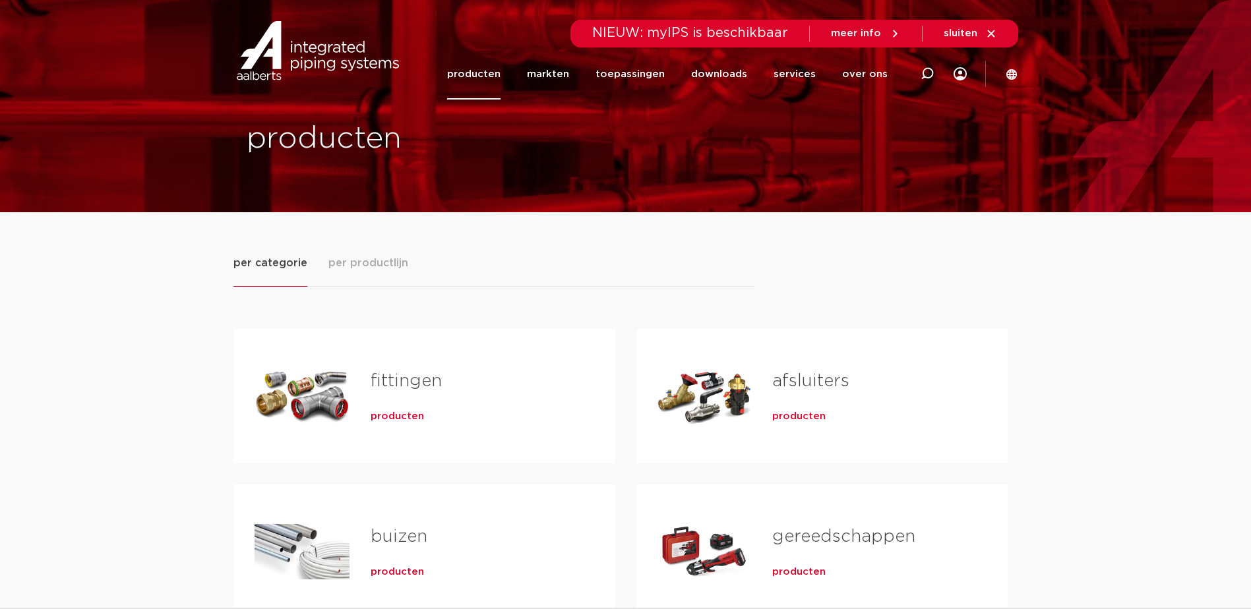
click at [411, 373] on link "fittingen" at bounding box center [406, 381] width 71 height 17
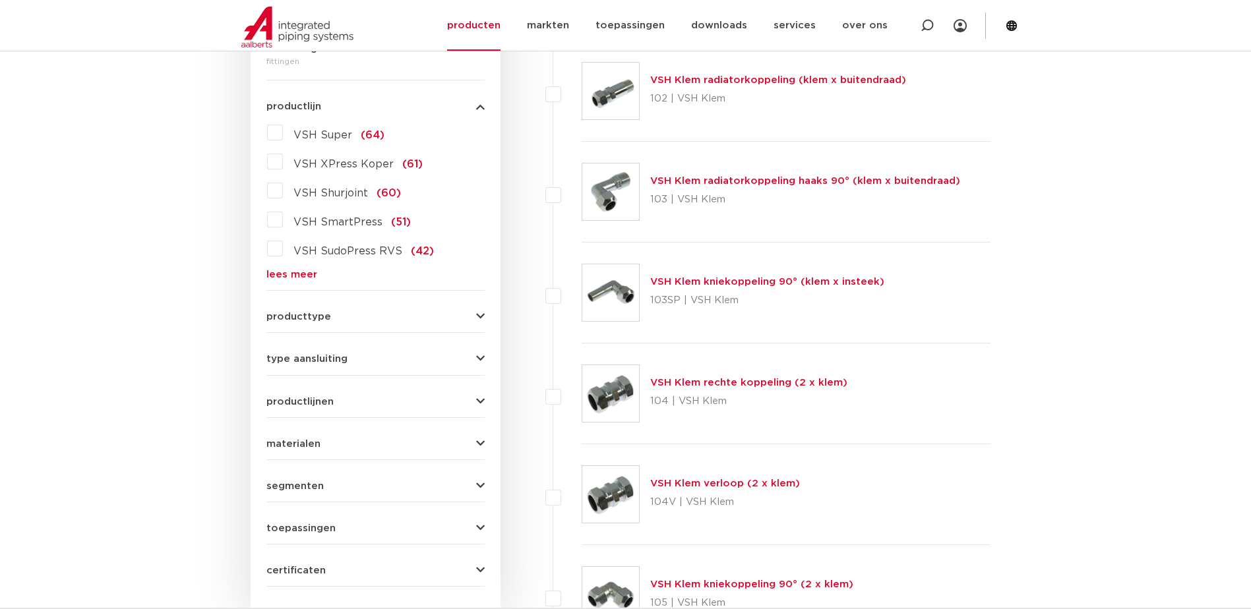
scroll to position [346, 0]
click at [295, 271] on link "lees meer" at bounding box center [375, 275] width 218 height 10
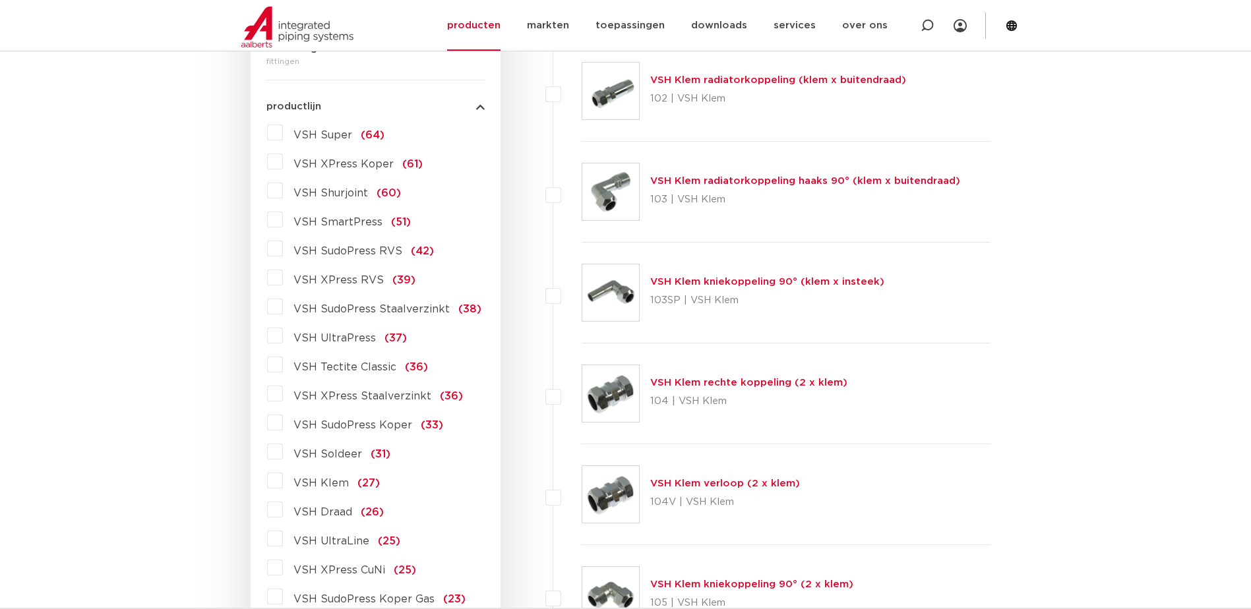
click at [283, 276] on label "VSH XPress RVS (39)" at bounding box center [349, 277] width 133 height 21
click at [0, 0] on input "VSH XPress RVS (39)" at bounding box center [0, 0] width 0 height 0
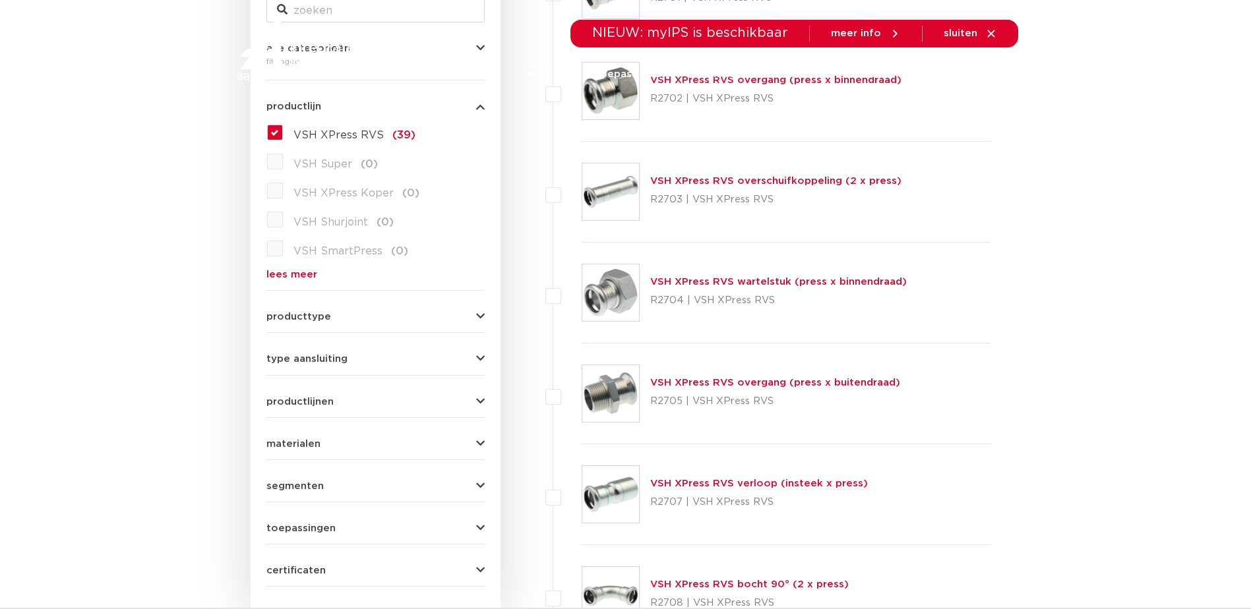
click at [772, 282] on link "VSH XPress RVS wartelstuk (press x binnendraad)" at bounding box center [778, 282] width 257 height 10
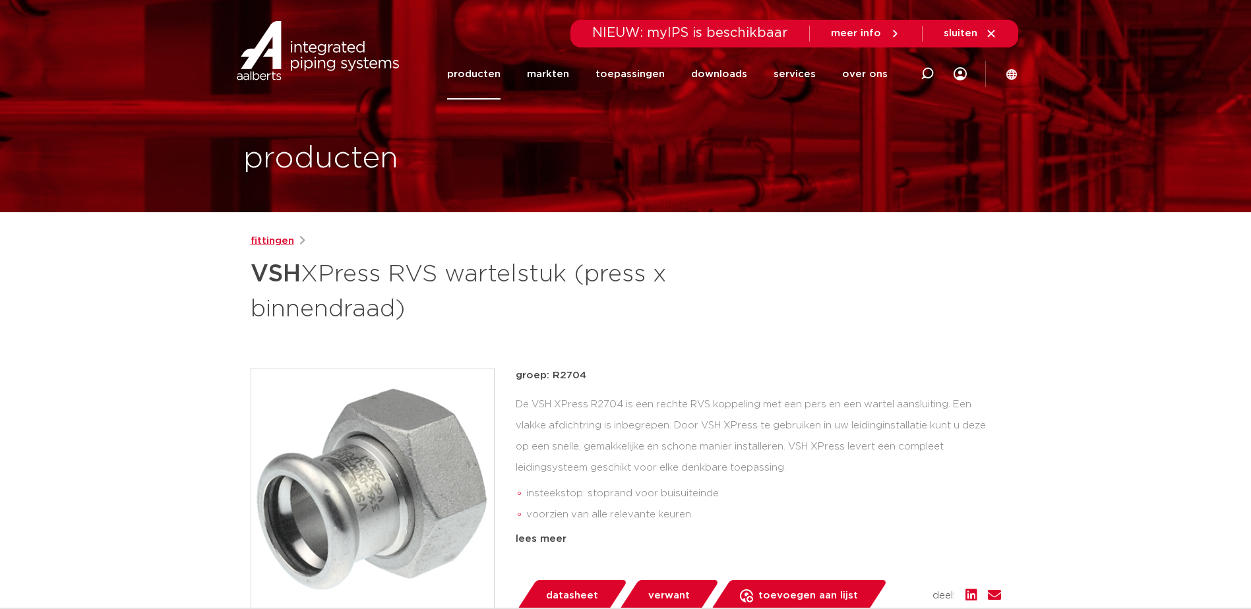
click at [274, 237] on link "fittingen" at bounding box center [273, 241] width 44 height 16
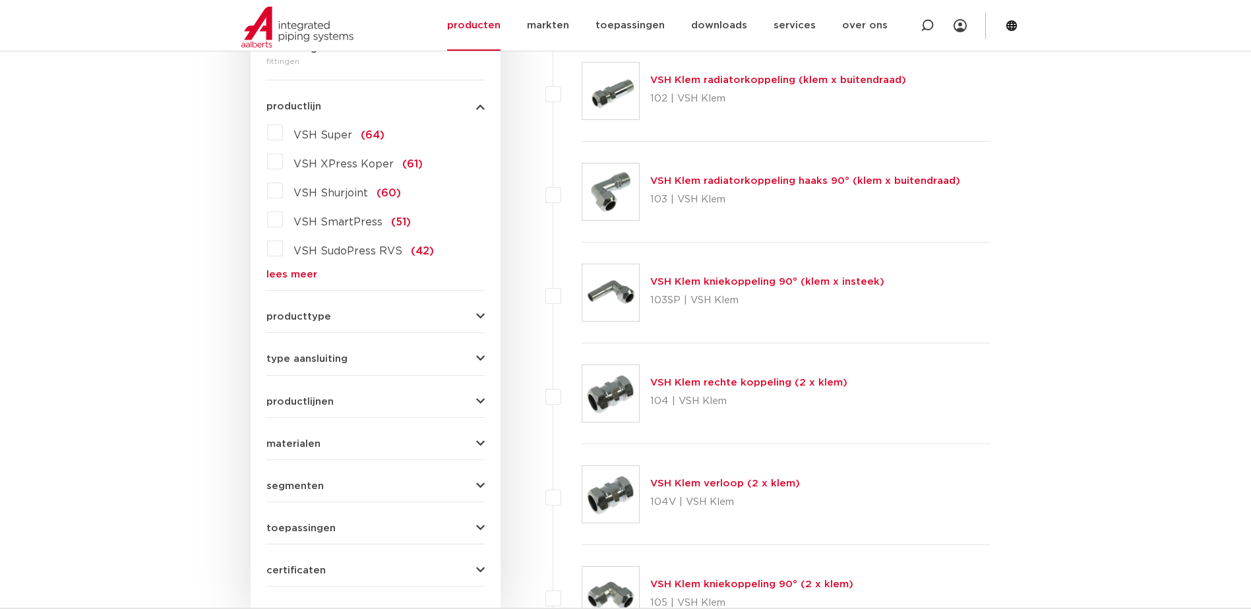
scroll to position [148, 0]
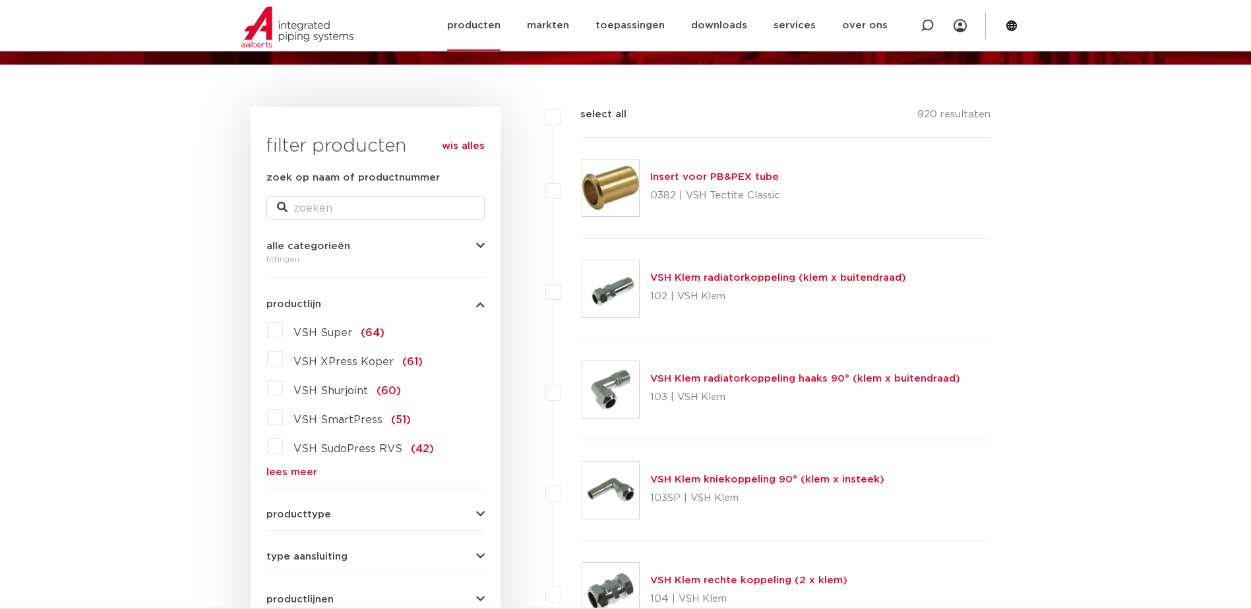
click at [487, 25] on link "producten" at bounding box center [473, 25] width 53 height 51
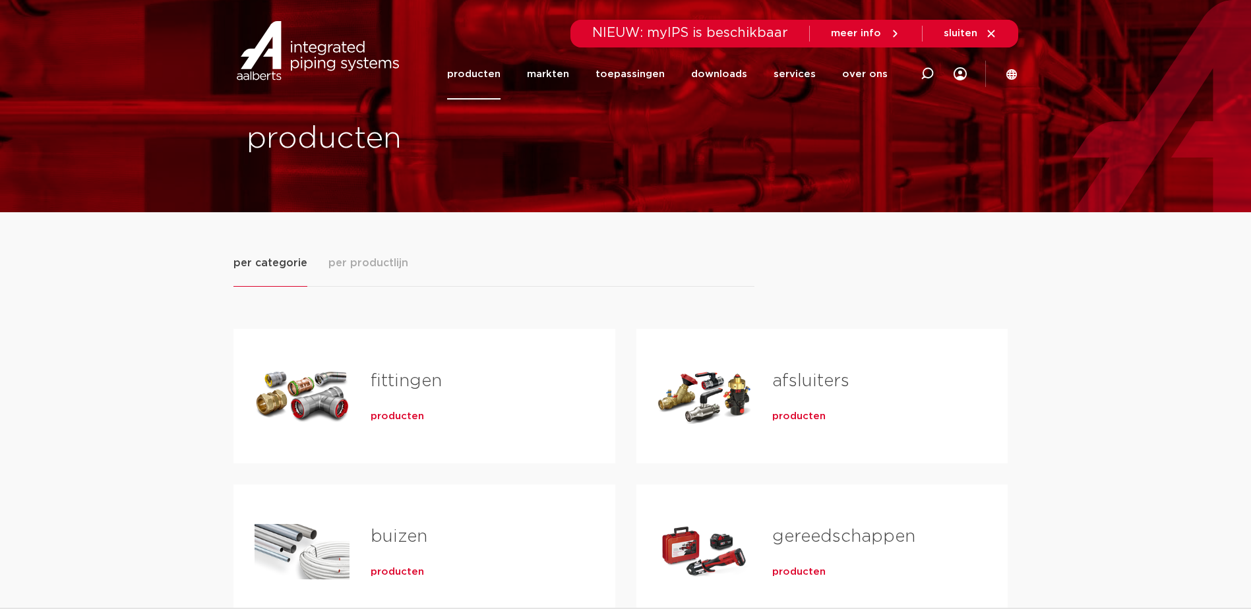
click at [404, 384] on link "fittingen" at bounding box center [406, 381] width 71 height 17
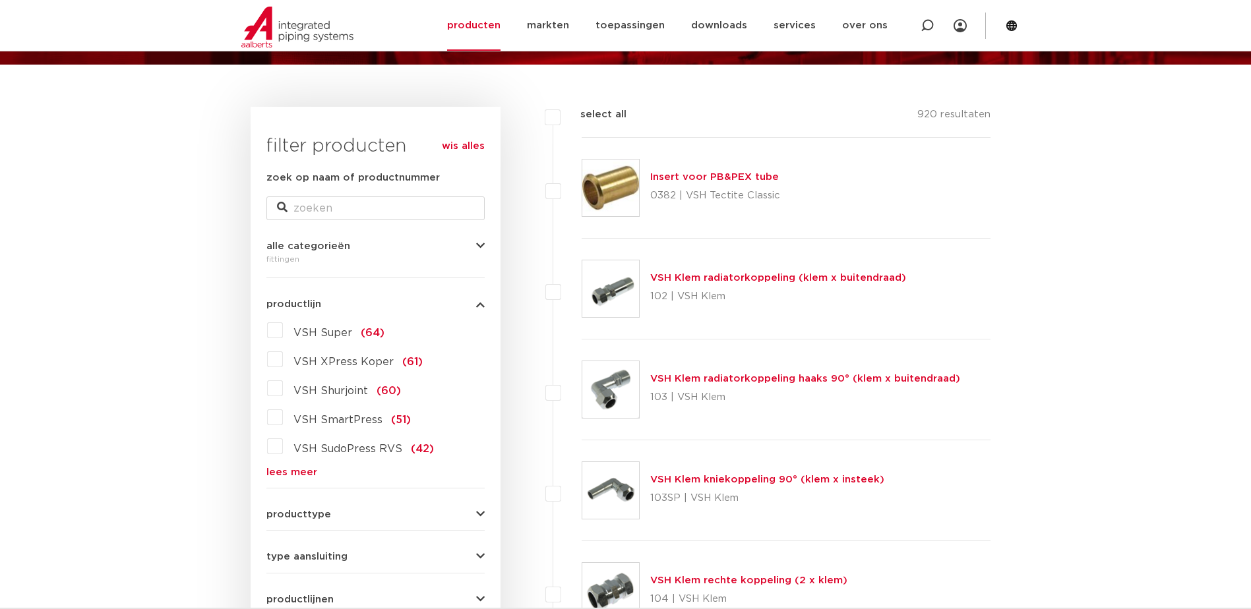
scroll to position [280, 0]
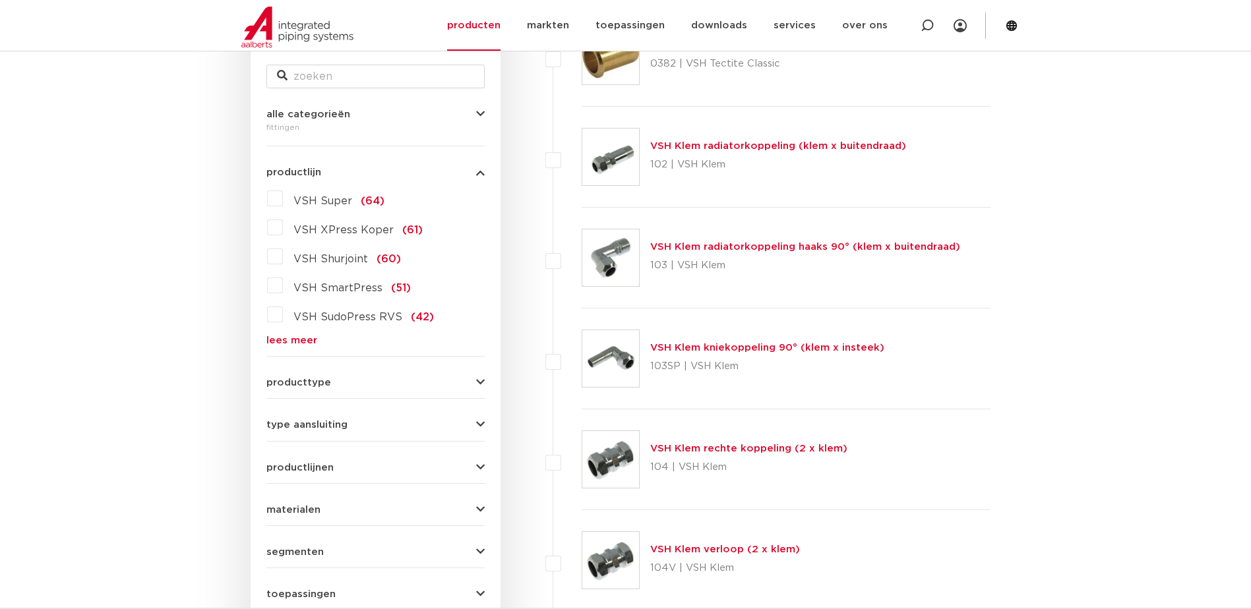
click at [287, 340] on link "lees meer" at bounding box center [375, 341] width 218 height 10
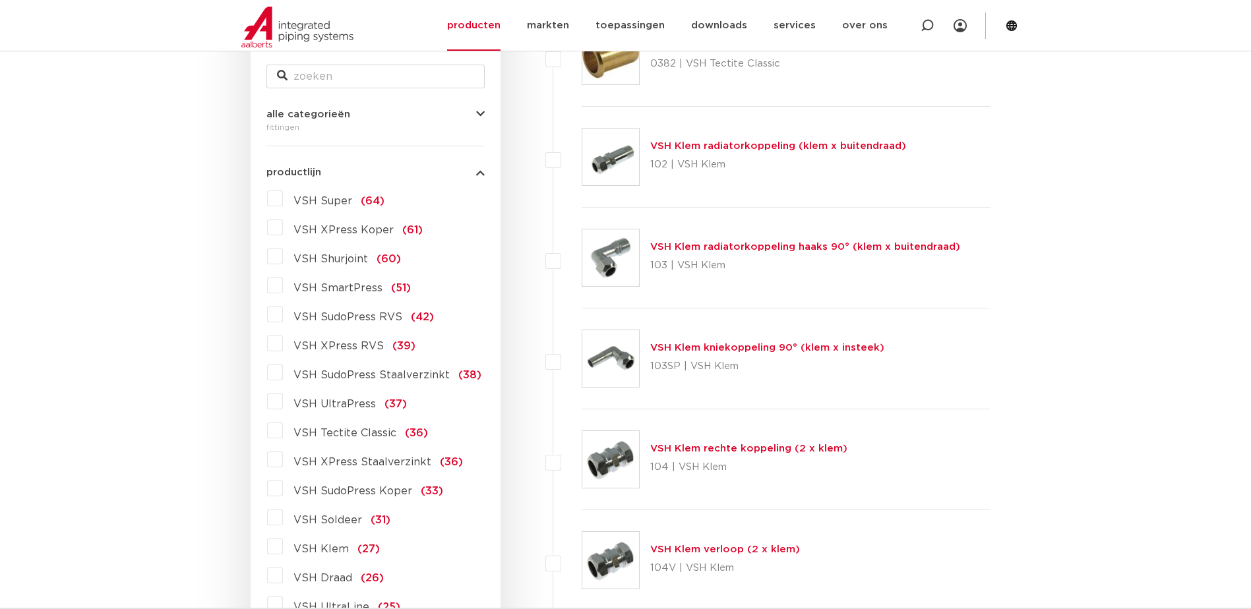
click at [283, 346] on label "VSH XPress RVS (39)" at bounding box center [349, 343] width 133 height 21
click at [0, 0] on input "VSH XPress RVS (39)" at bounding box center [0, 0] width 0 height 0
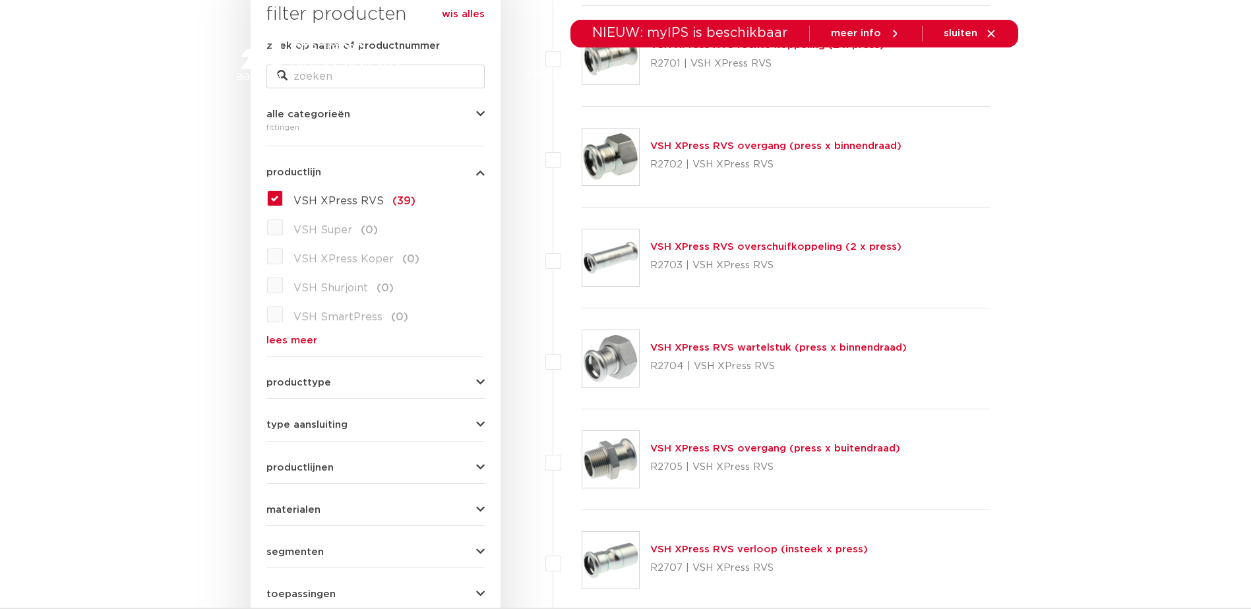
click at [787, 448] on link "VSH XPress RVS overgang (press x buitendraad)" at bounding box center [775, 449] width 250 height 10
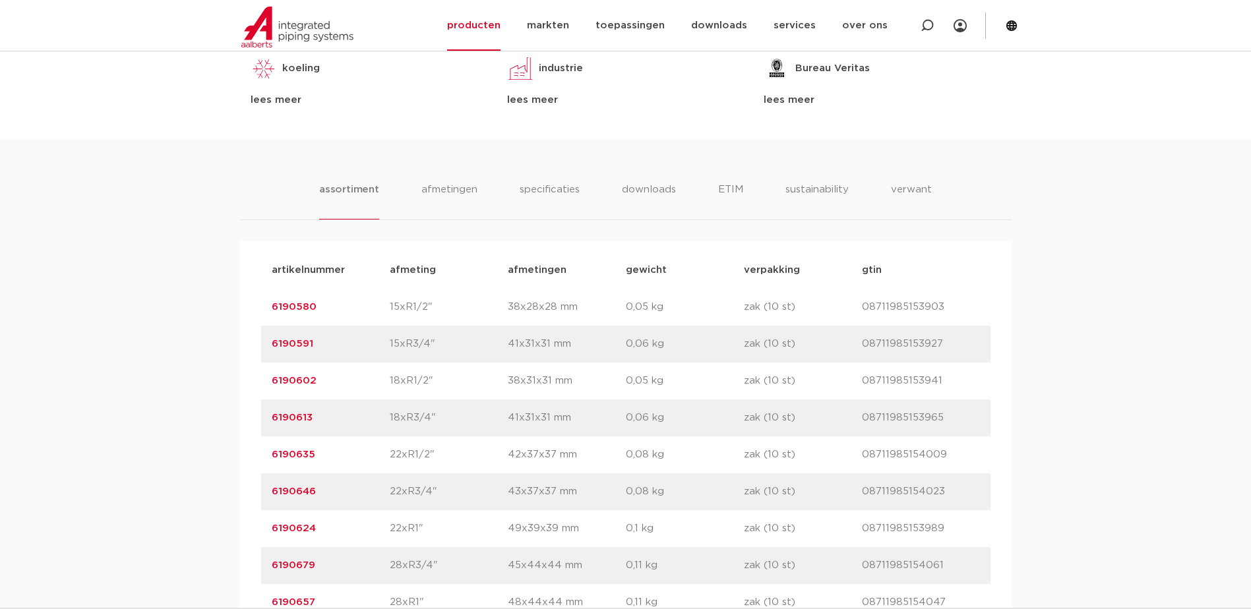
scroll to position [791, 0]
